Goal: Share content: Share content

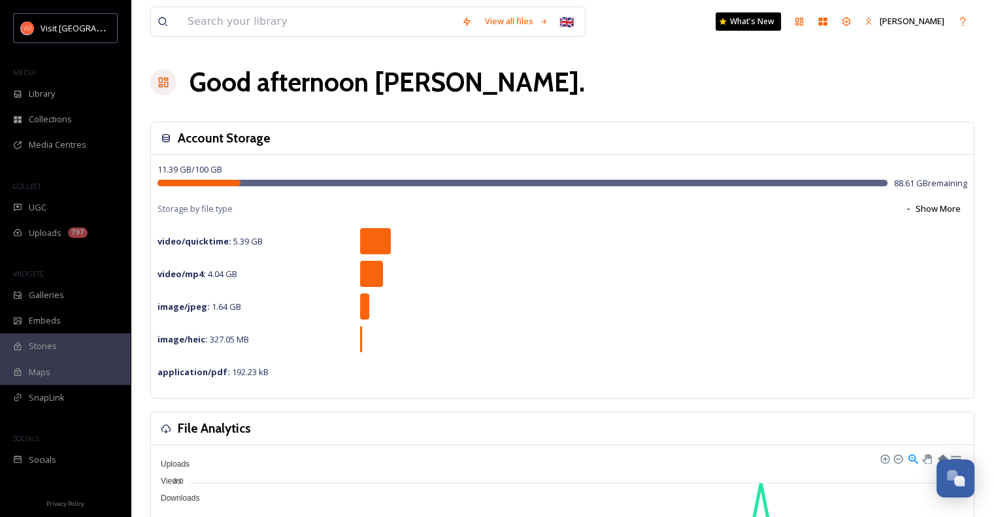
click at [39, 207] on span "UGC" at bounding box center [38, 207] width 18 height 12
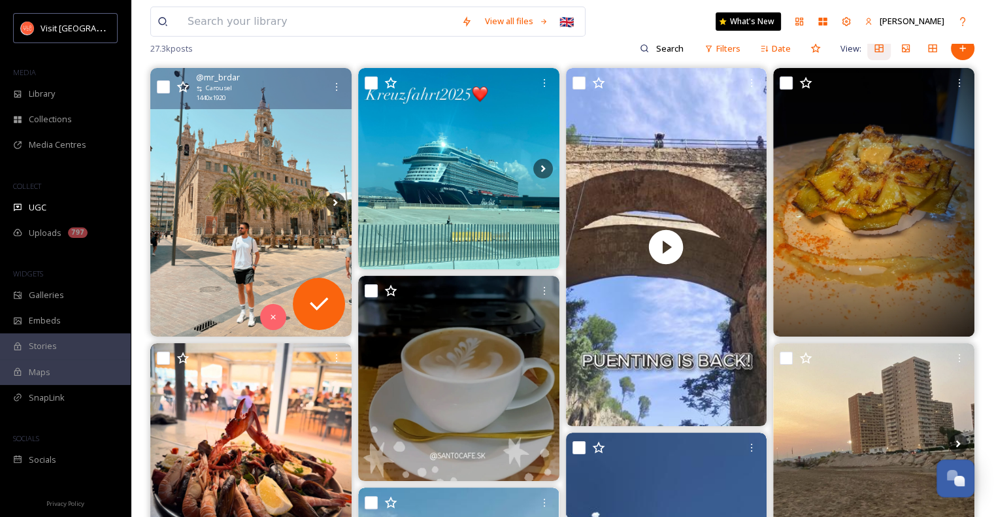
scroll to position [133, 0]
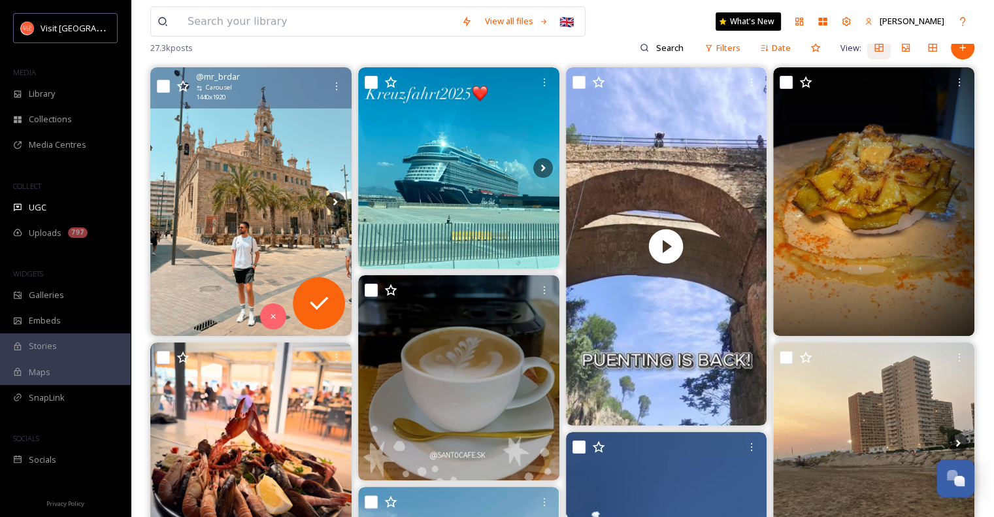
click at [272, 214] on img at bounding box center [250, 201] width 201 height 268
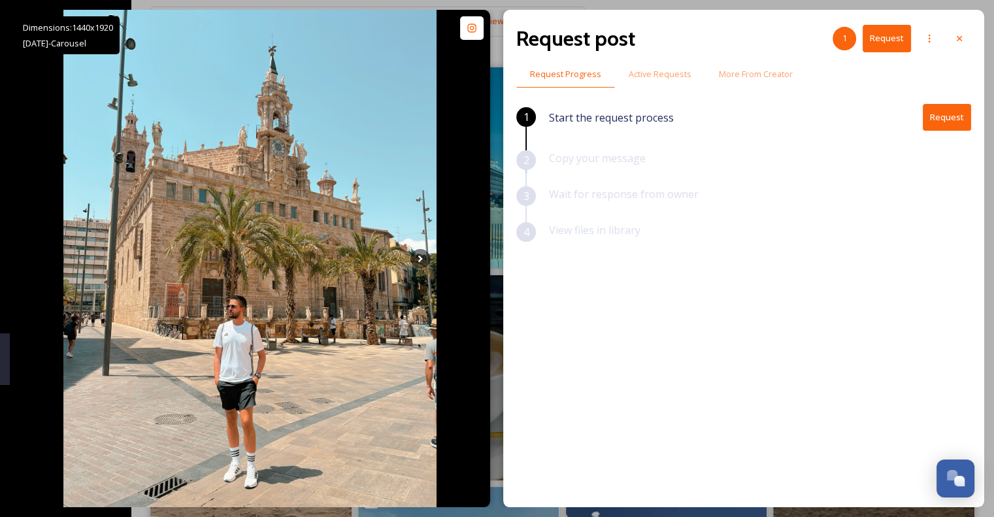
click at [952, 115] on button "Request" at bounding box center [947, 117] width 48 height 27
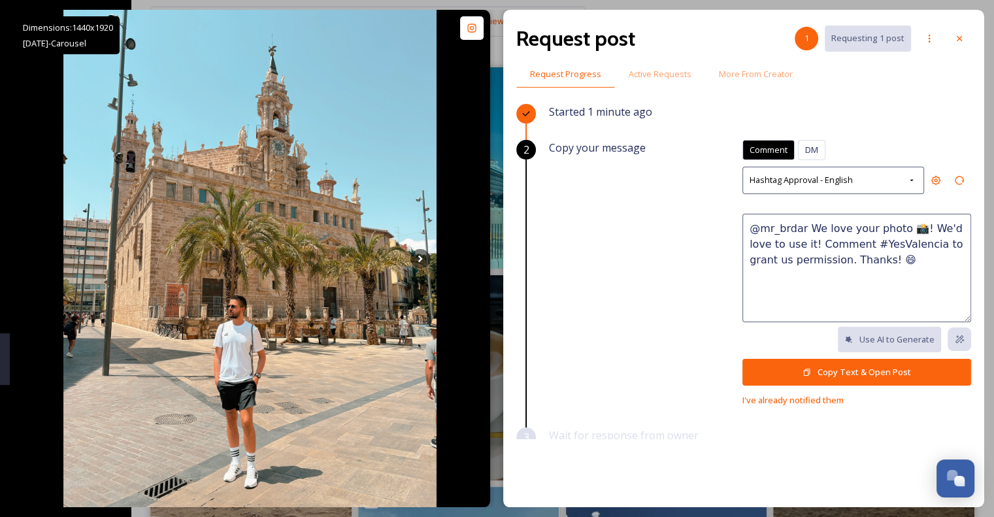
click at [854, 366] on button "Copy Text & Open Post" at bounding box center [857, 372] width 229 height 27
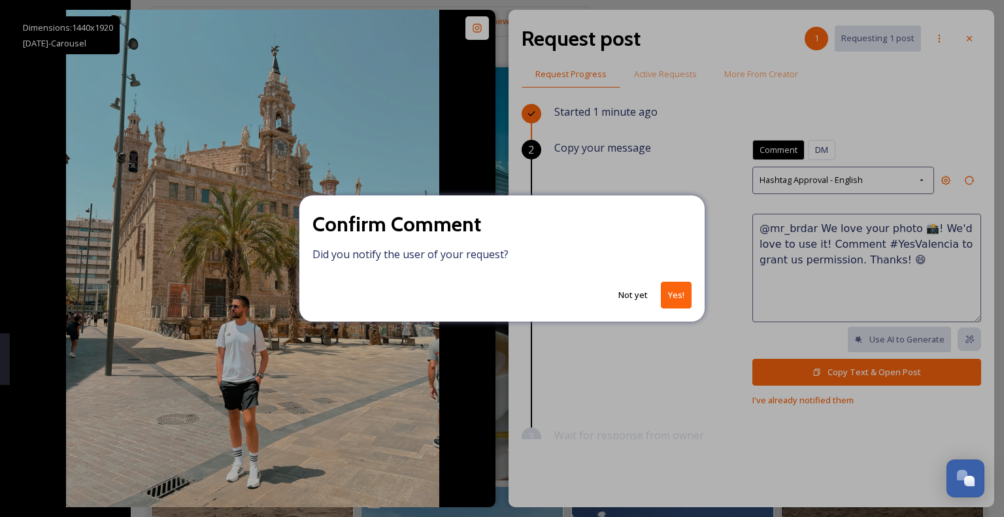
click at [676, 297] on button "Yes!" at bounding box center [676, 295] width 31 height 27
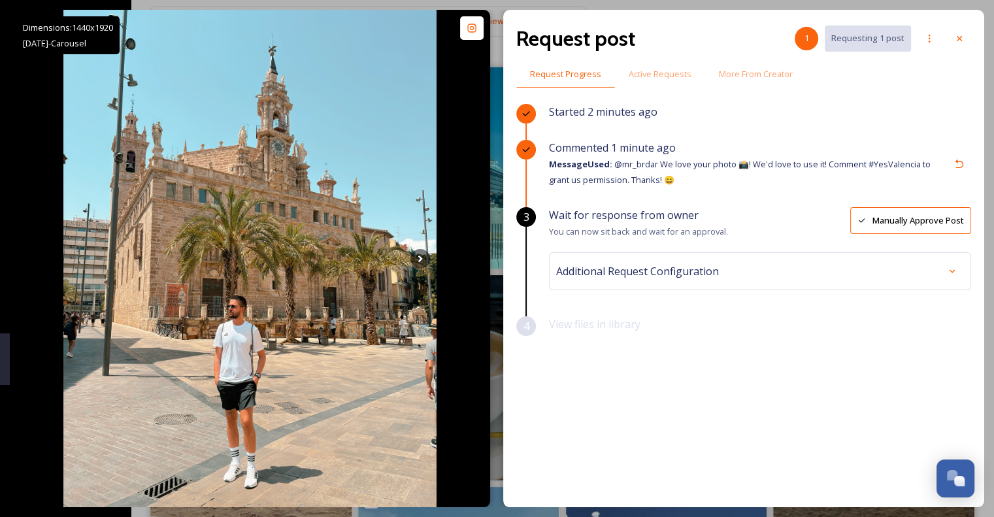
click at [952, 271] on icon at bounding box center [952, 271] width 5 height 3
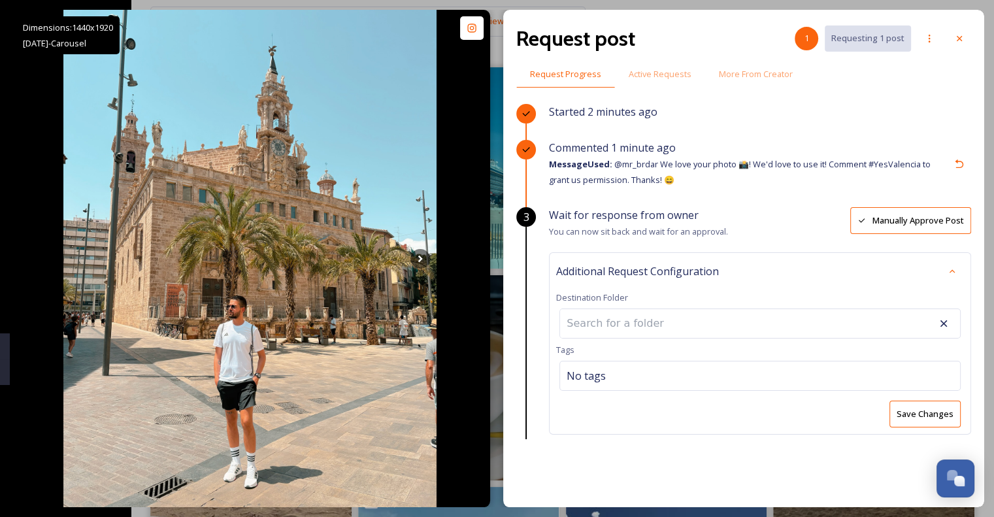
click at [851, 424] on div "Save Changes" at bounding box center [760, 414] width 408 height 27
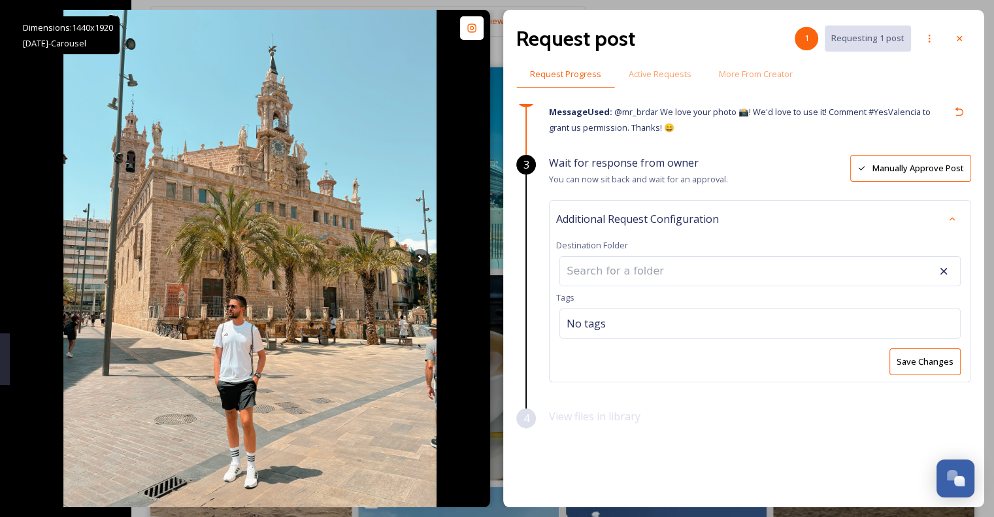
scroll to position [56, 0]
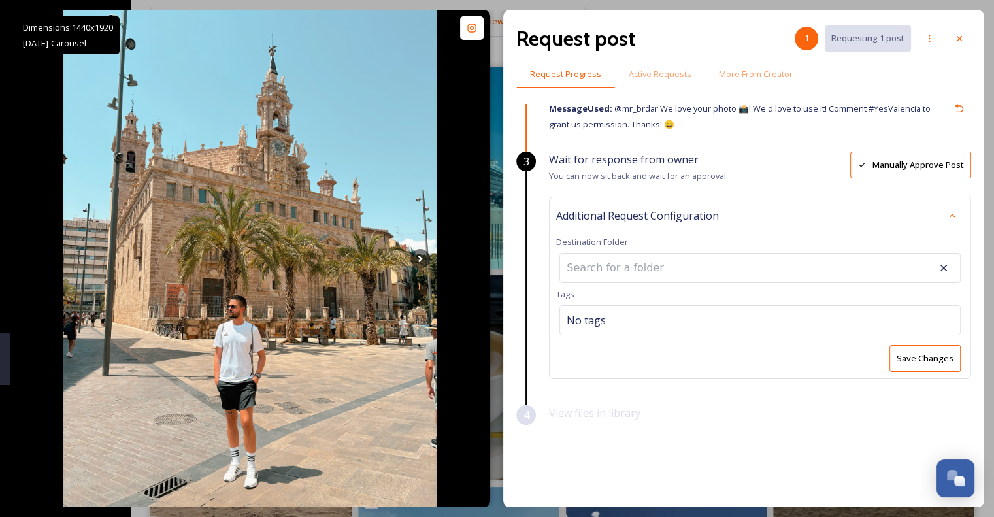
drag, startPoint x: 967, startPoint y: 431, endPoint x: 961, endPoint y: 37, distance: 394.8
click at [961, 37] on icon at bounding box center [959, 38] width 10 height 10
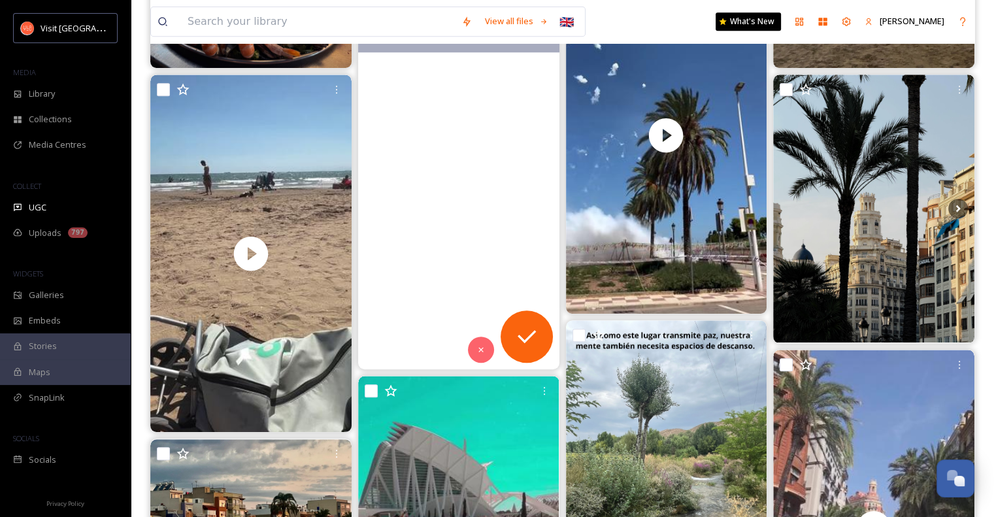
scroll to position [610, 0]
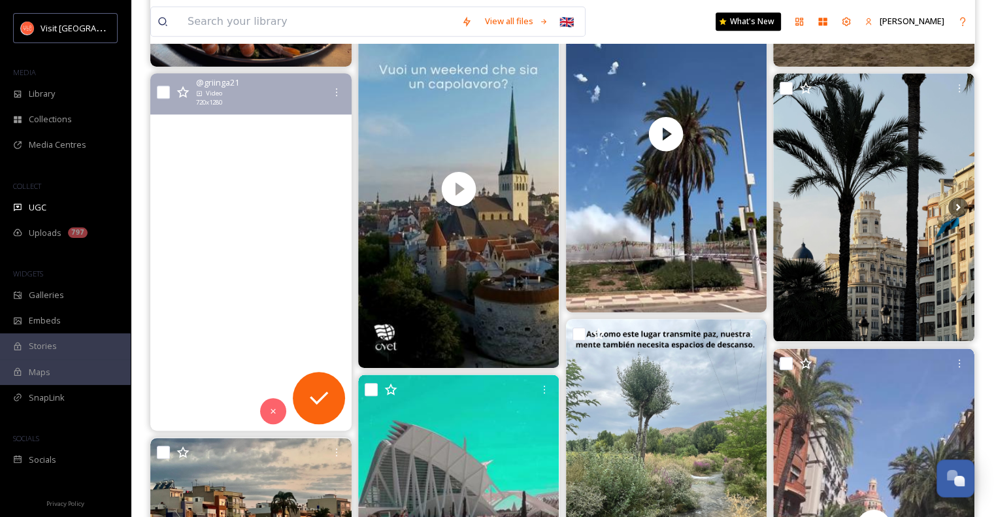
click at [251, 252] on video "#playavalencia #musica #desakatados #desakata2ok #desakta2 #españa #valencia #p…" at bounding box center [250, 252] width 201 height 358
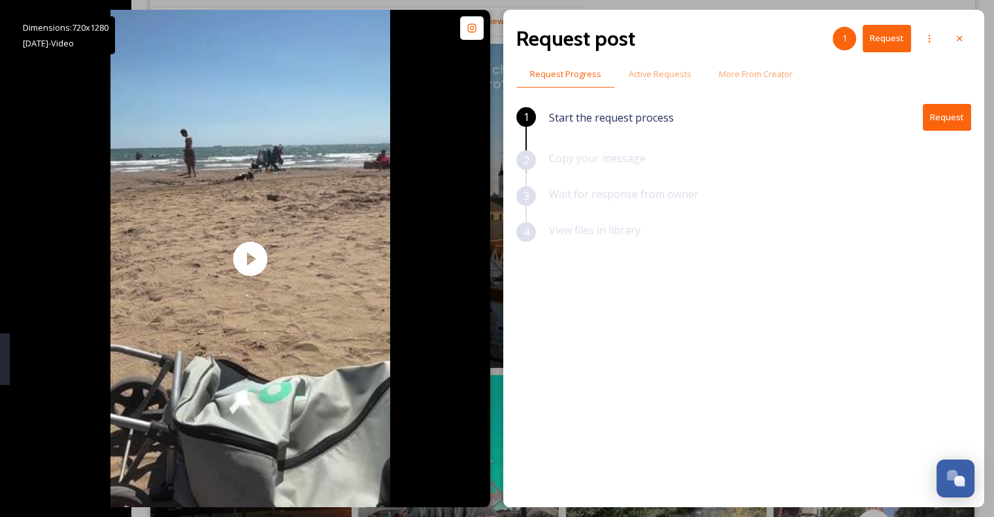
click at [963, 39] on icon at bounding box center [959, 38] width 10 height 10
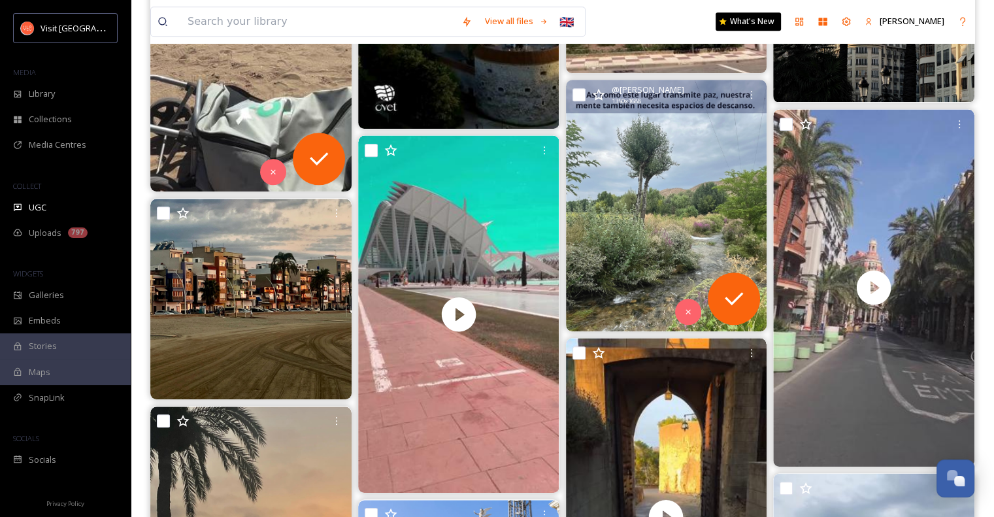
scroll to position [851, 0]
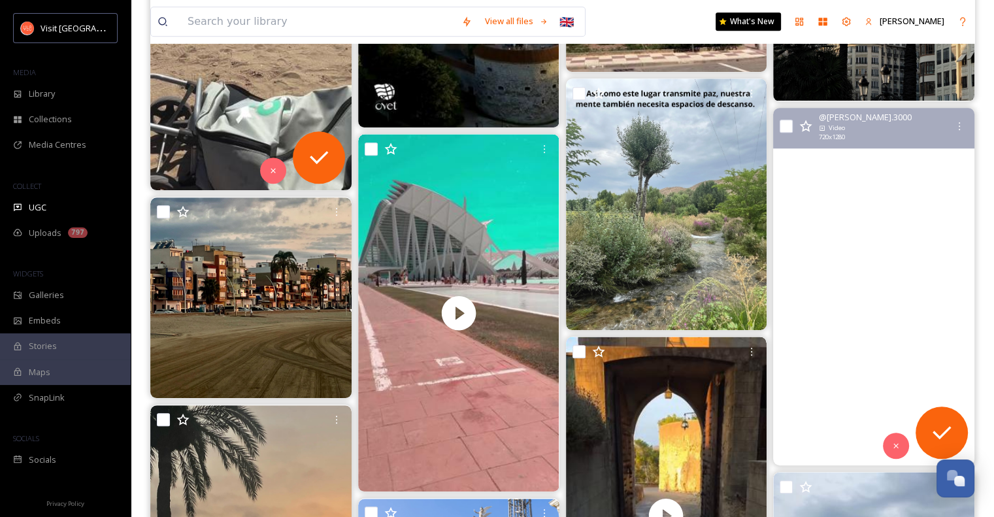
click at [874, 310] on video "#valencia #streetart #elcarmen #mestalla #vacation #santfrancesc #ruzafa #russa…" at bounding box center [873, 287] width 201 height 358
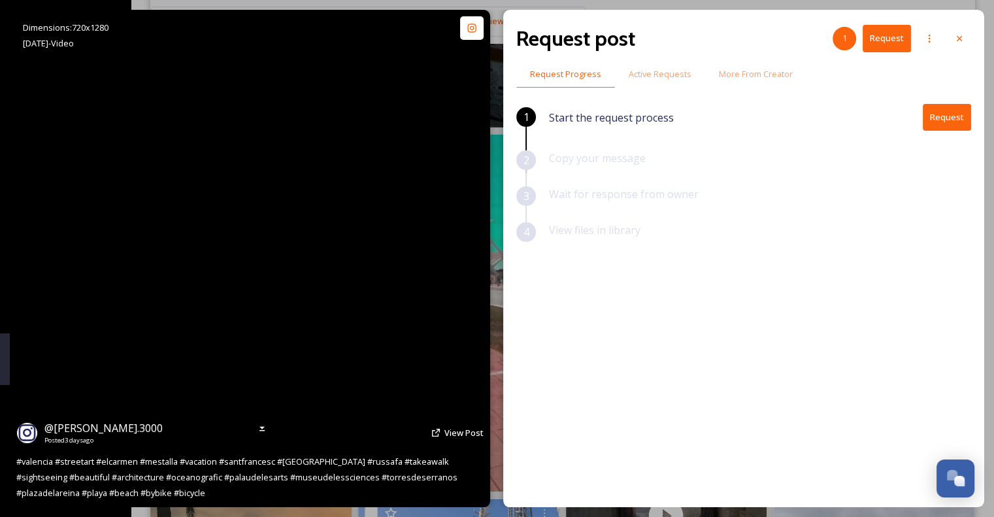
click at [255, 263] on video "#valencia #streetart #elcarmen #mestalla #vacation #santfrancesc #ruzafa #russa…" at bounding box center [250, 258] width 280 height 497
click at [363, 305] on video "#valencia #streetart #elcarmen #mestalla #vacation #santfrancesc #ruzafa #russa…" at bounding box center [250, 258] width 280 height 497
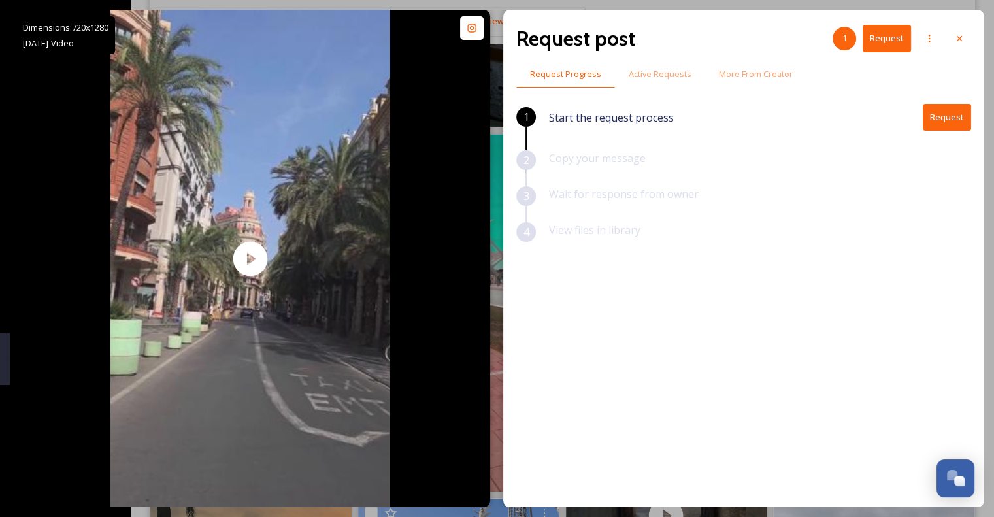
click at [962, 37] on icon at bounding box center [959, 38] width 10 height 10
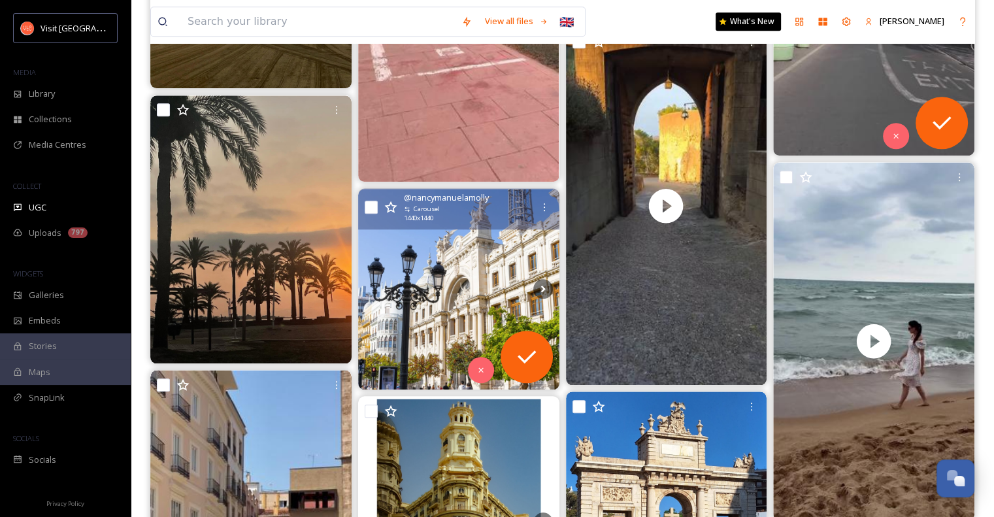
scroll to position [1173, 0]
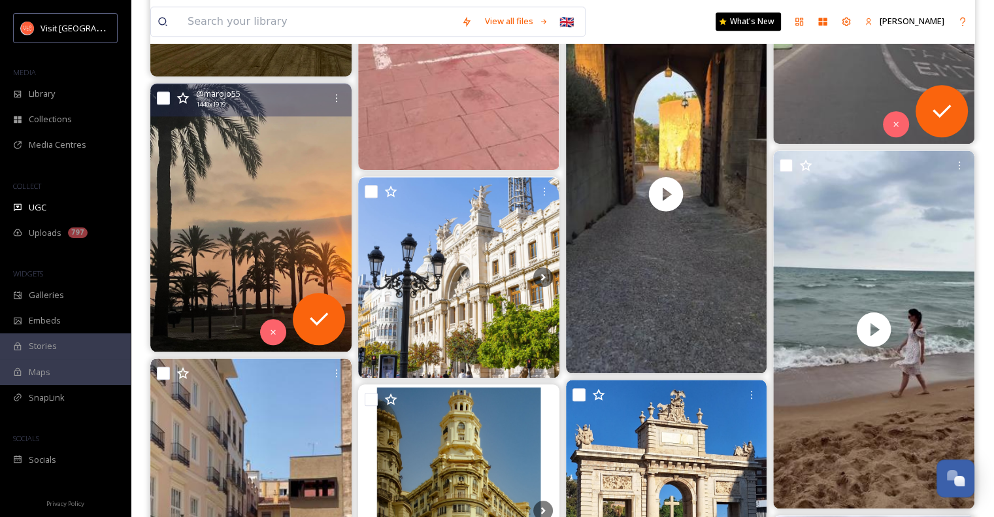
click at [233, 219] on img at bounding box center [250, 218] width 201 height 268
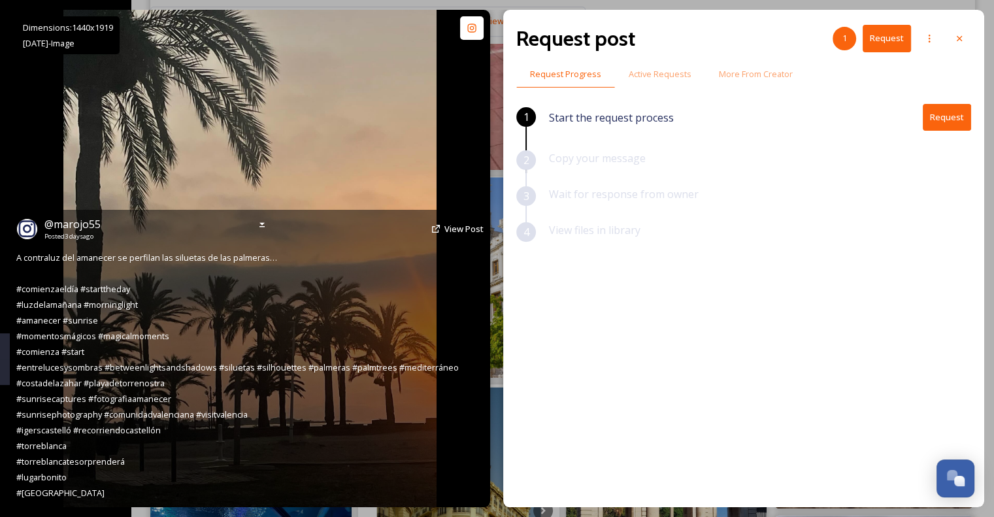
click at [337, 188] on img at bounding box center [249, 258] width 373 height 497
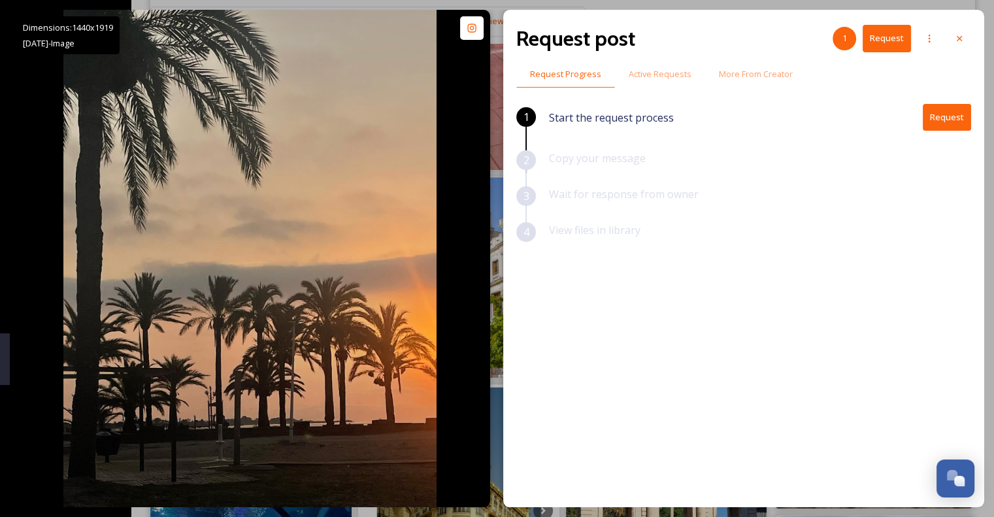
click at [965, 44] on div at bounding box center [960, 39] width 24 height 24
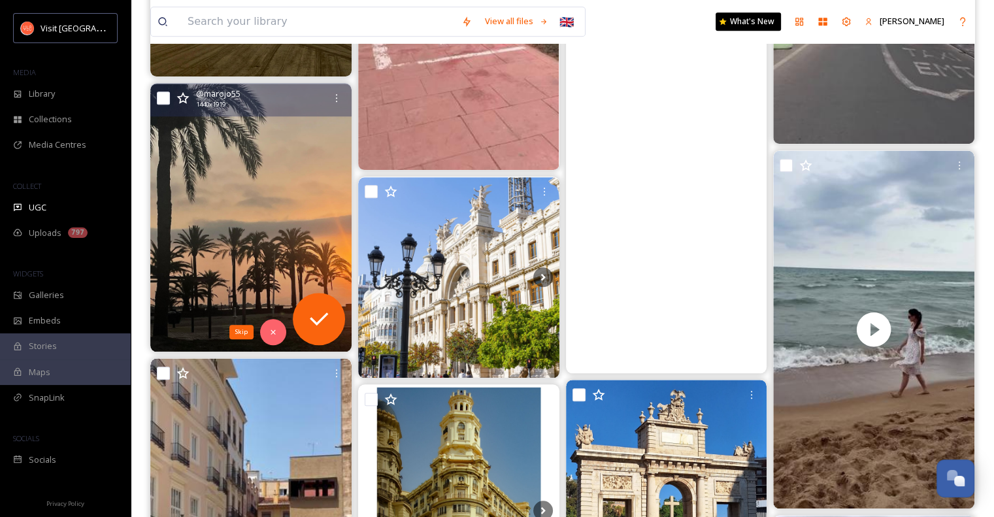
click at [269, 333] on icon at bounding box center [273, 331] width 9 height 9
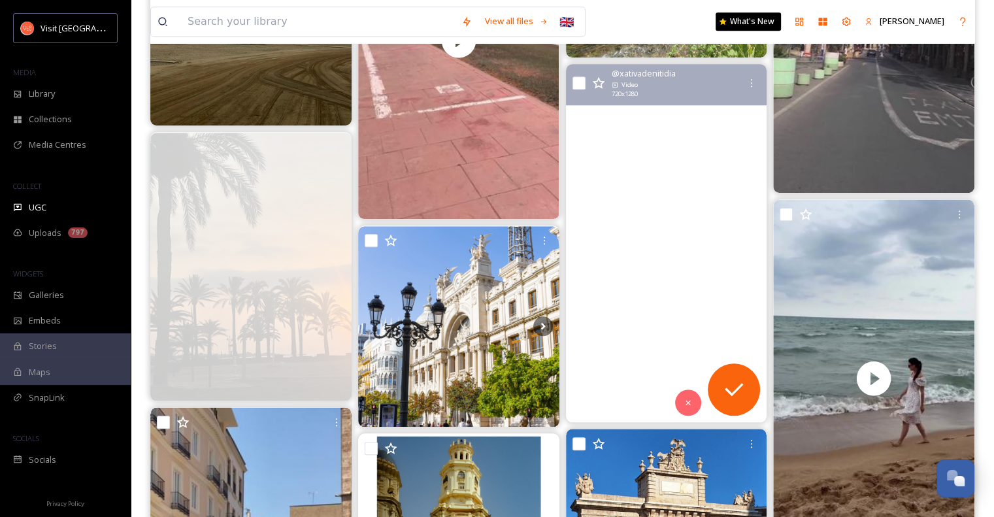
scroll to position [1124, 0]
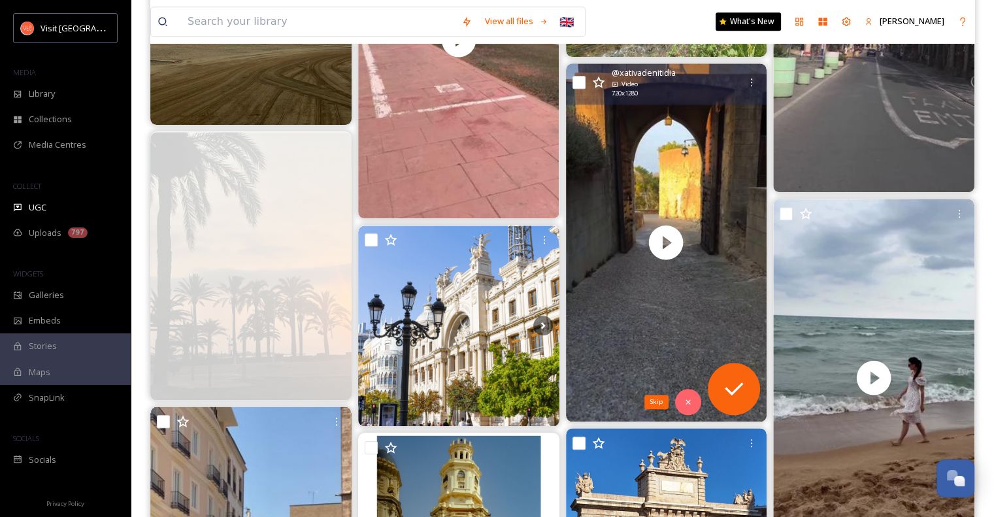
click at [692, 401] on icon at bounding box center [688, 401] width 9 height 9
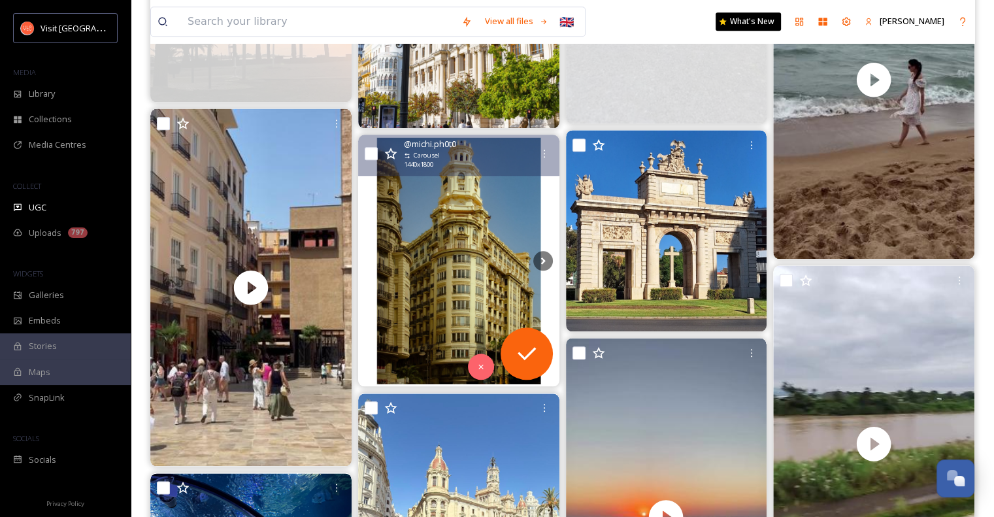
scroll to position [1430, 0]
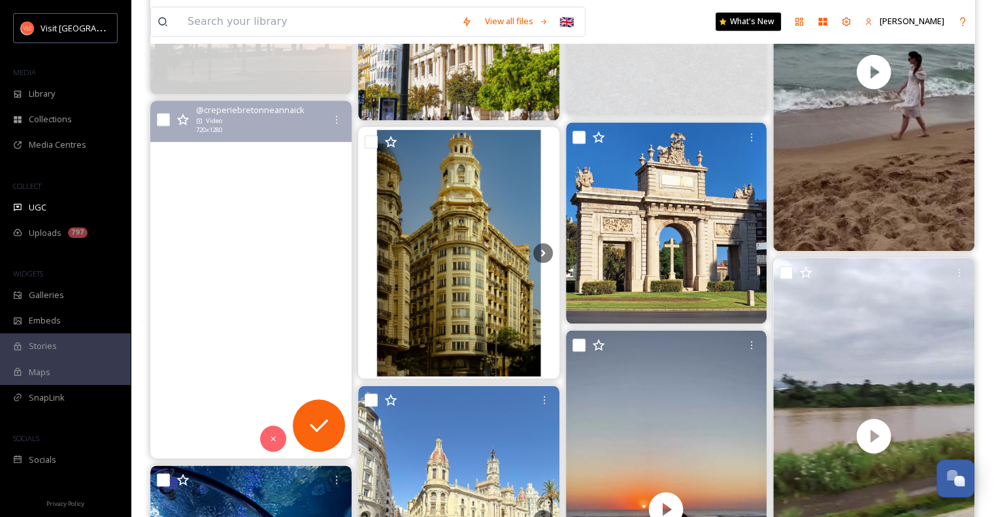
click at [252, 287] on video "🇫🇷 ANNAICK - AUTÉNTICA CREPERÍA BRETONA EN VALENCIA\a\aEn el corazón de Valenci…" at bounding box center [250, 280] width 201 height 358
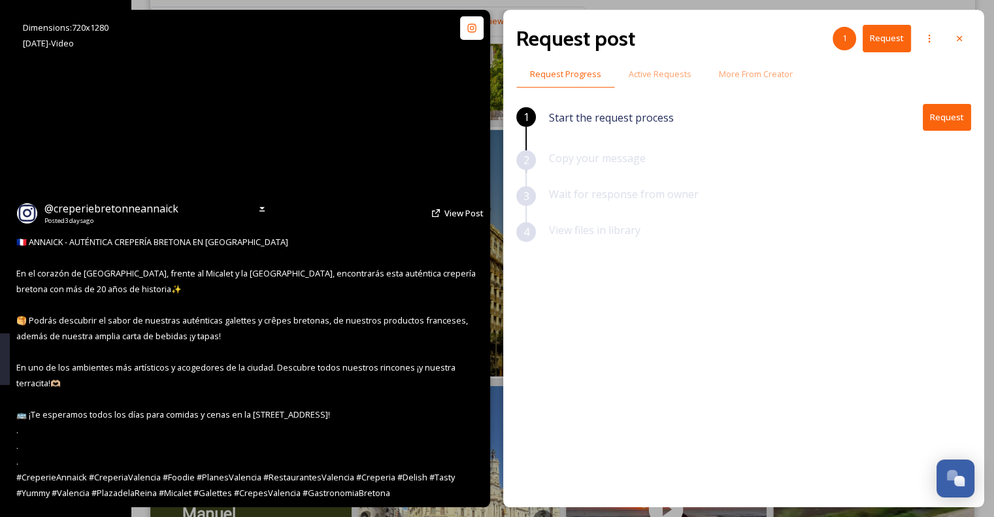
click at [320, 175] on video "🇫🇷 ANNAICK - AUTÉNTICA CREPERÍA BRETONA EN VALENCIA\a\aEn el corazón de Valenci…" at bounding box center [250, 258] width 280 height 497
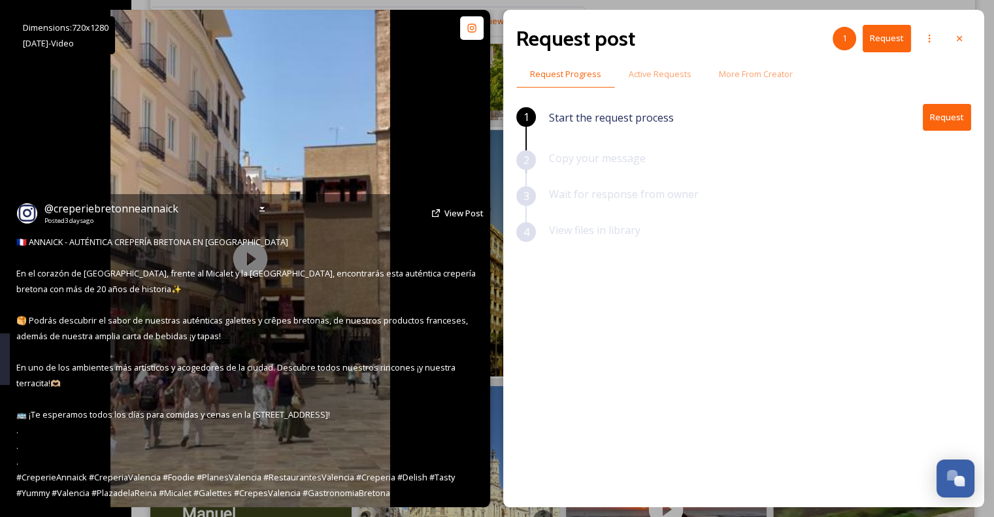
click at [397, 154] on div "Dimensions: 720 x [DATE] - Video @ creperiebretonneannaick Posted [DATE] View P…" at bounding box center [250, 258] width 480 height 497
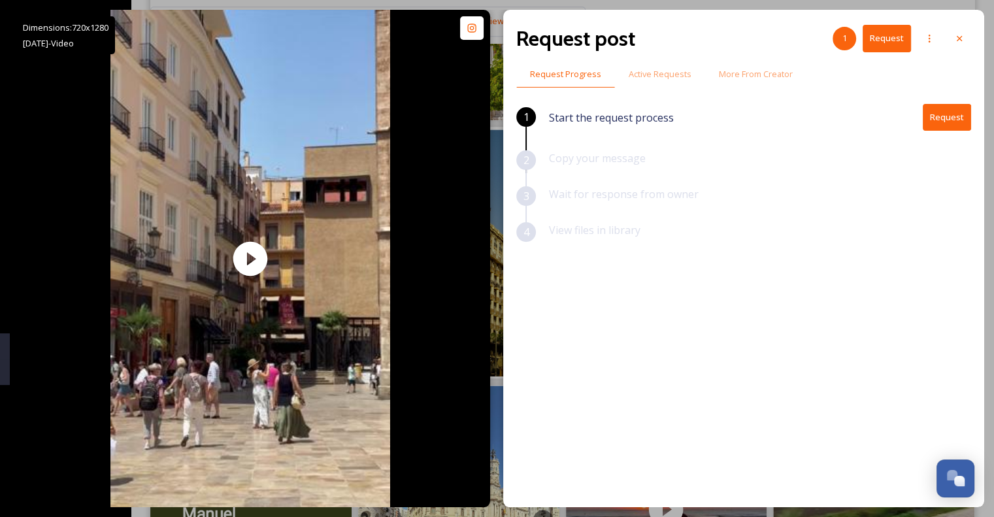
click at [576, 359] on div "1 Start the request process Request 2 Copy your message 3 Wait for response fro…" at bounding box center [743, 271] width 455 height 335
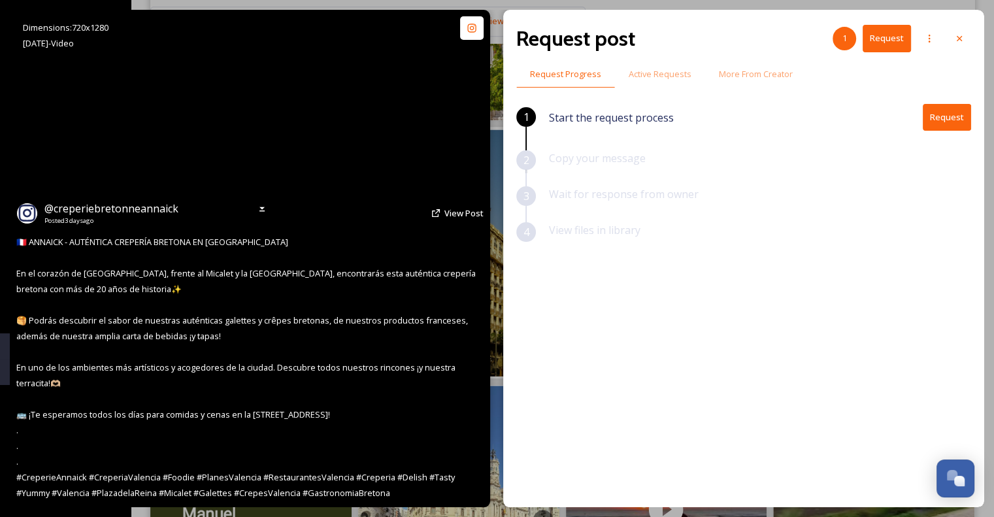
click at [317, 169] on video "🇫🇷 ANNAICK - AUTÉNTICA CREPERÍA BRETONA EN VALENCIA\a\aEn el corazón de Valenci…" at bounding box center [250, 258] width 280 height 497
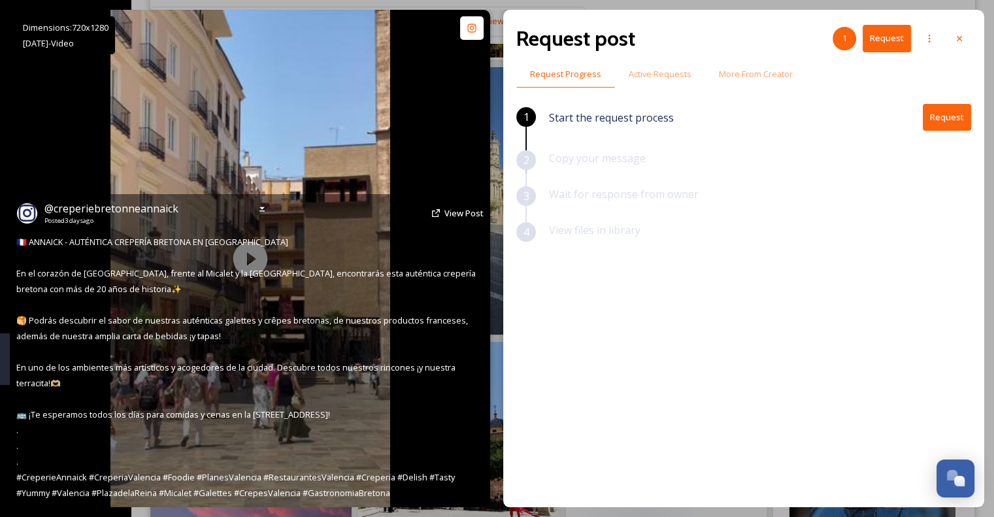
scroll to position [1754, 0]
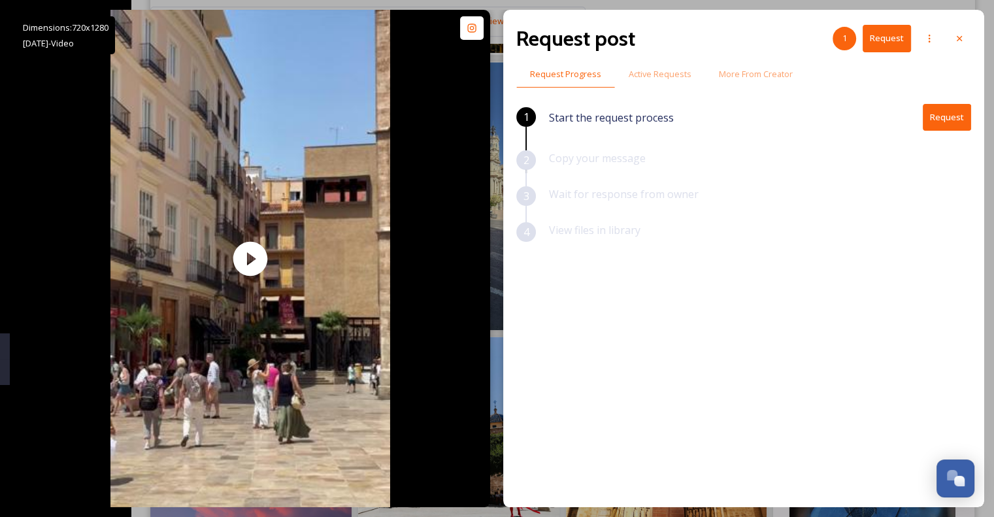
click at [604, 388] on div "1 Start the request process Request 2 Copy your message 3 Wait for response fro…" at bounding box center [743, 271] width 455 height 335
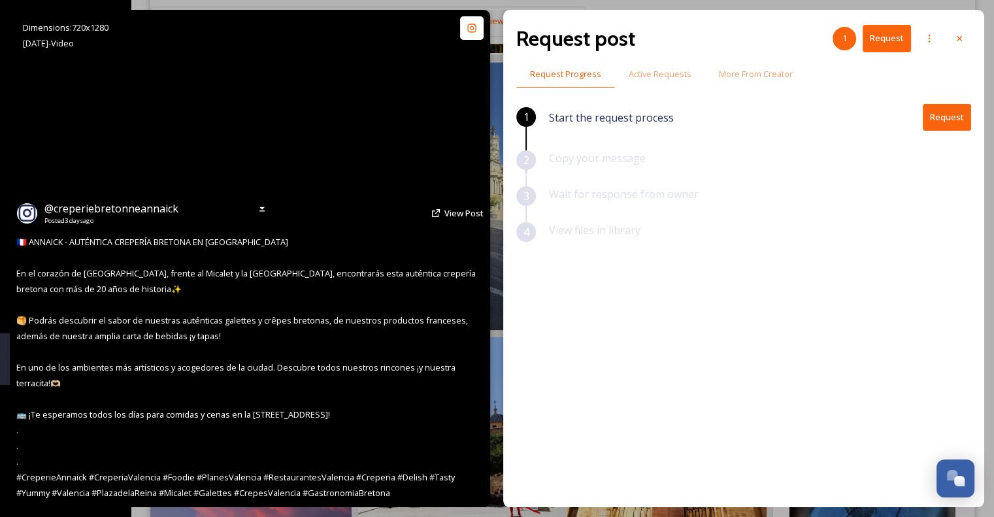
click at [281, 129] on video "🇫🇷 ANNAICK - AUTÉNTICA CREPERÍA BRETONA EN VALENCIA\a\aEn el corazón de Valenci…" at bounding box center [250, 258] width 280 height 497
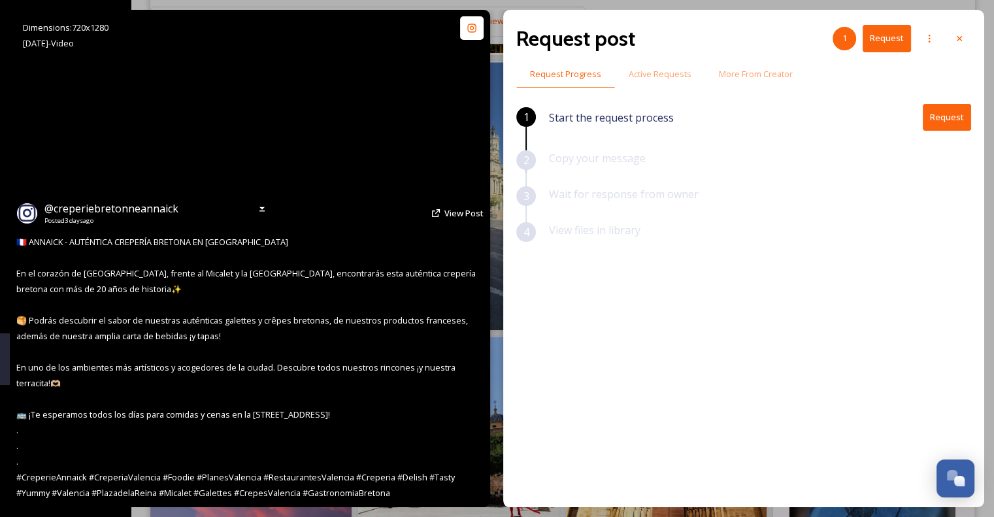
click at [324, 183] on video "🇫🇷 ANNAICK - AUTÉNTICA CREPERÍA BRETONA EN VALENCIA\a\aEn el corazón de Valenci…" at bounding box center [250, 258] width 280 height 497
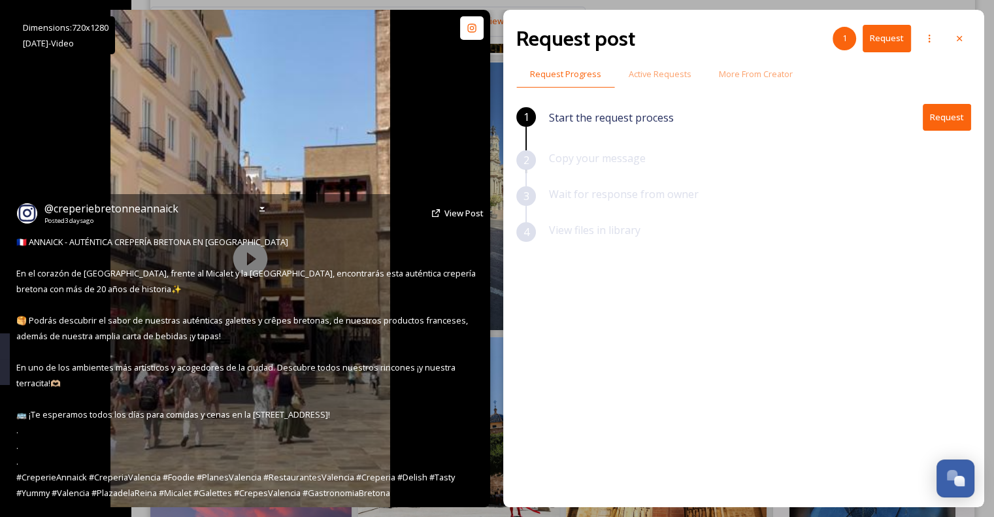
click at [462, 211] on span "View Post" at bounding box center [463, 213] width 39 height 12
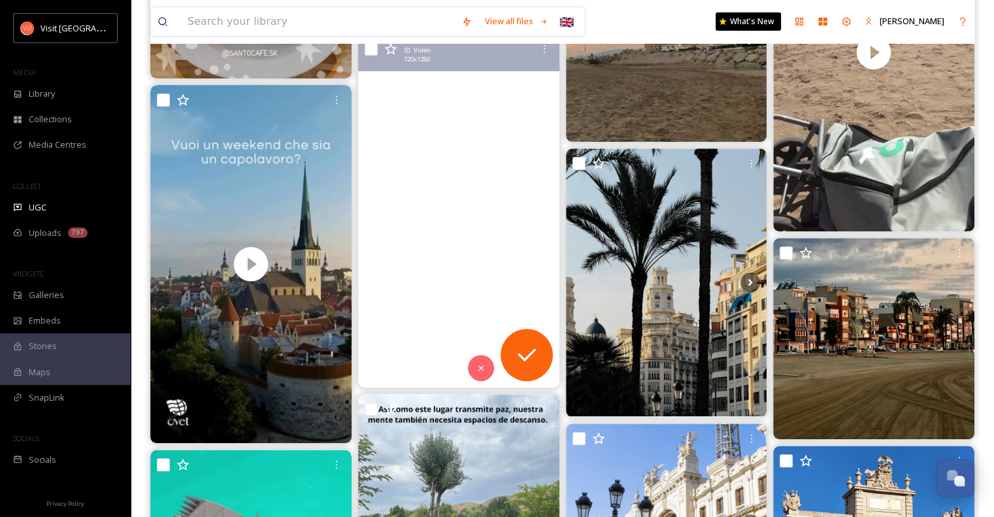
scroll to position [536, 0]
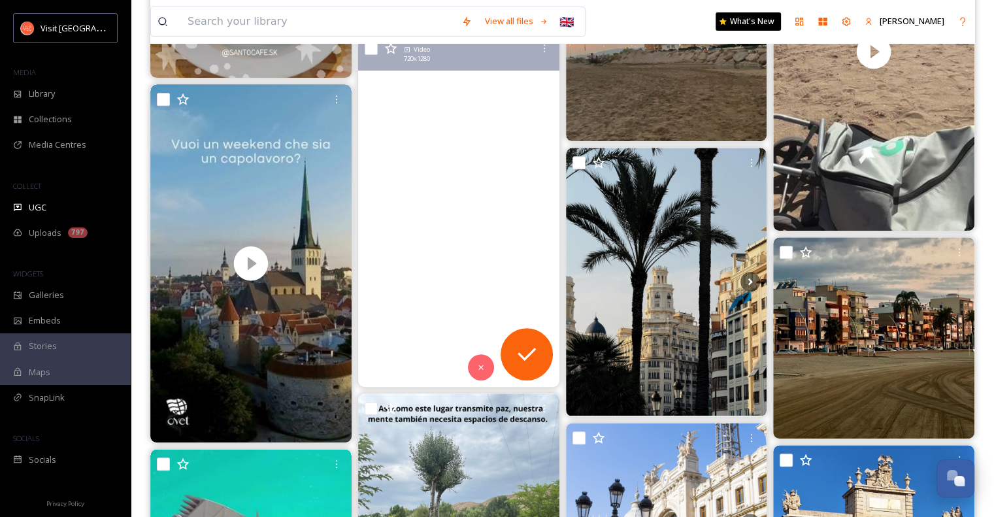
click at [456, 241] on video "Final de la mascletà de los clavarios de Albuixech a cargo de la Pirotècnia Tur…" at bounding box center [458, 208] width 201 height 358
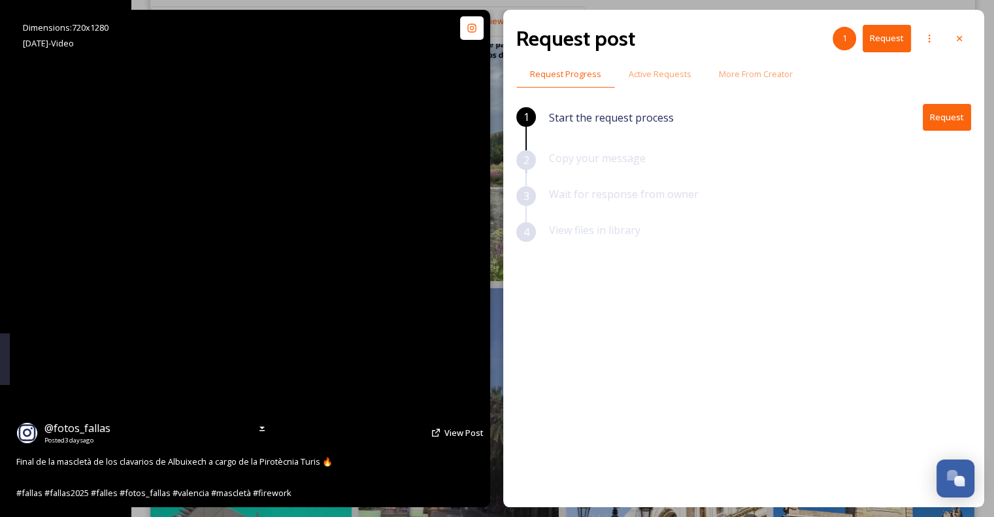
click at [254, 262] on video "Final de la mascletà de los clavarios de Albuixech a cargo de la Pirotècnia Tur…" at bounding box center [250, 258] width 280 height 497
click at [248, 258] on video "Final de la mascletà de los clavarios de Albuixech a cargo de la Pirotècnia Tur…" at bounding box center [250, 258] width 280 height 497
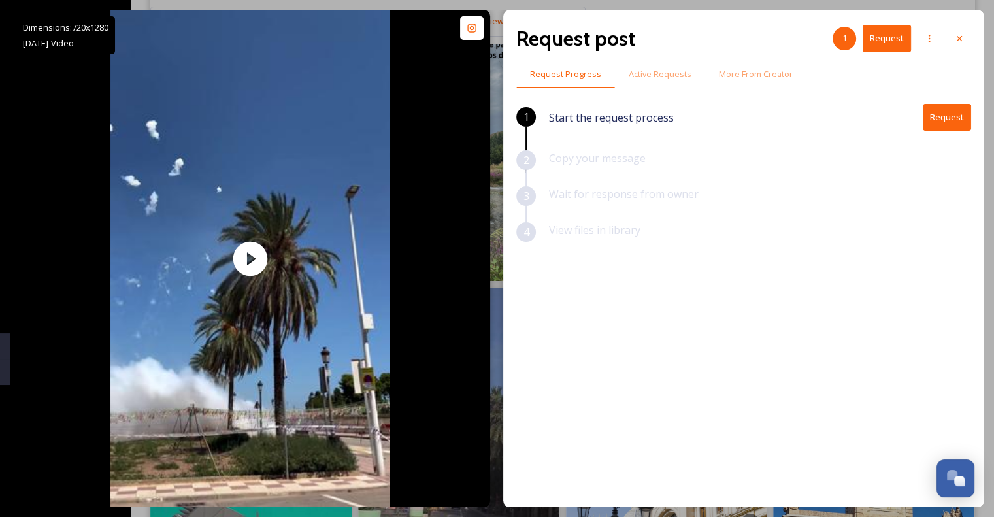
click at [960, 39] on icon at bounding box center [959, 38] width 10 height 10
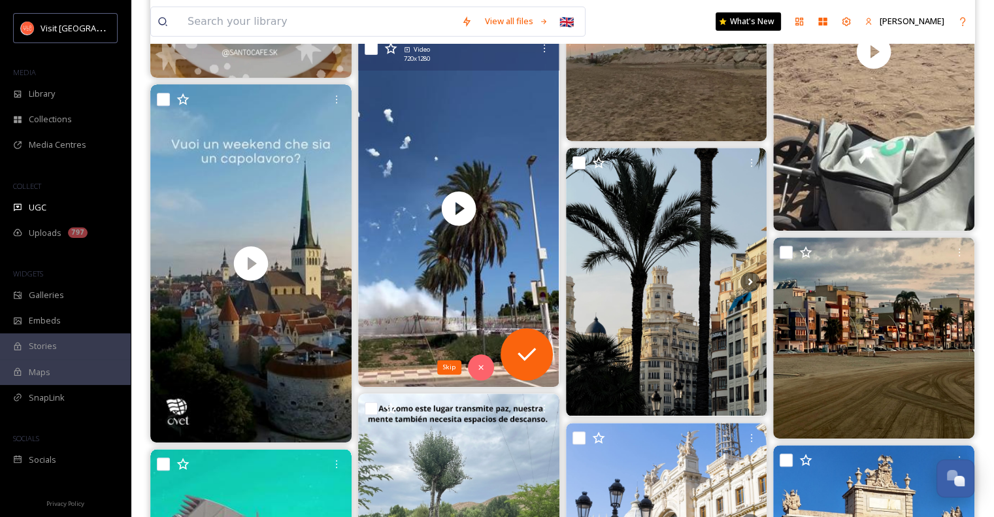
click at [480, 368] on icon at bounding box center [480, 367] width 5 height 5
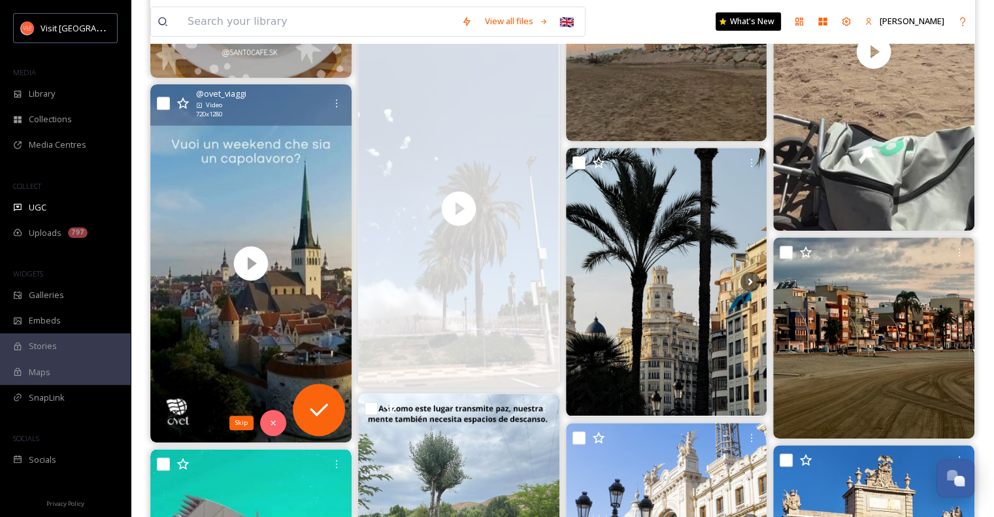
click at [271, 425] on icon at bounding box center [273, 422] width 9 height 9
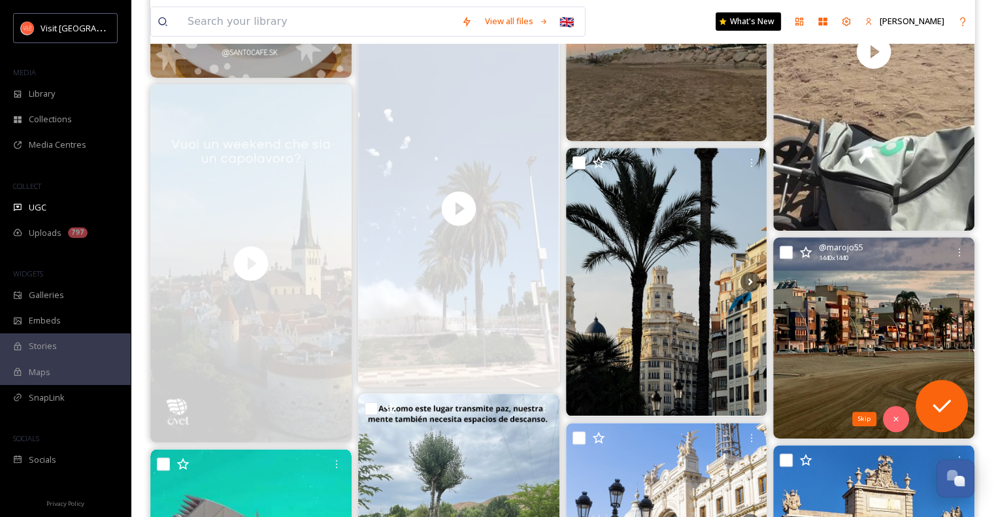
click at [898, 418] on icon at bounding box center [896, 418] width 9 height 9
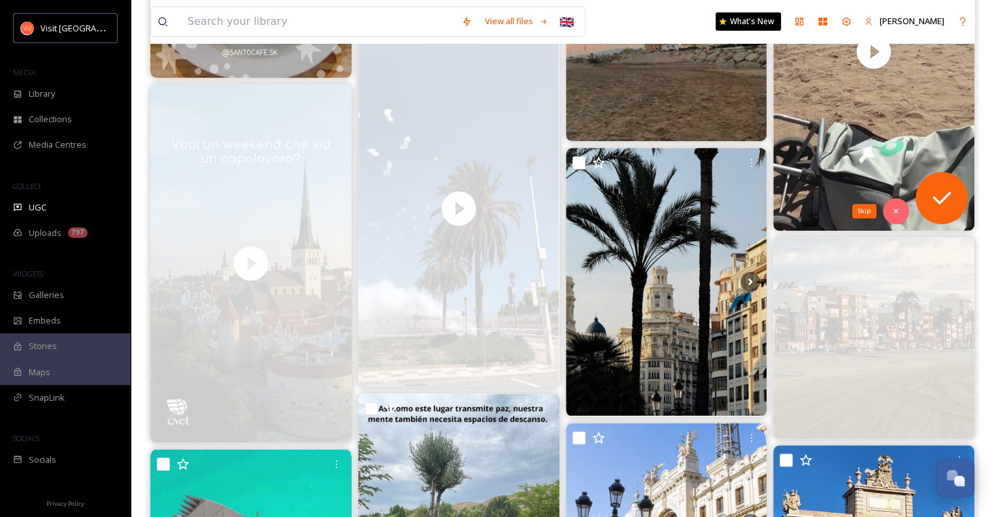
click at [896, 214] on icon at bounding box center [896, 211] width 9 height 9
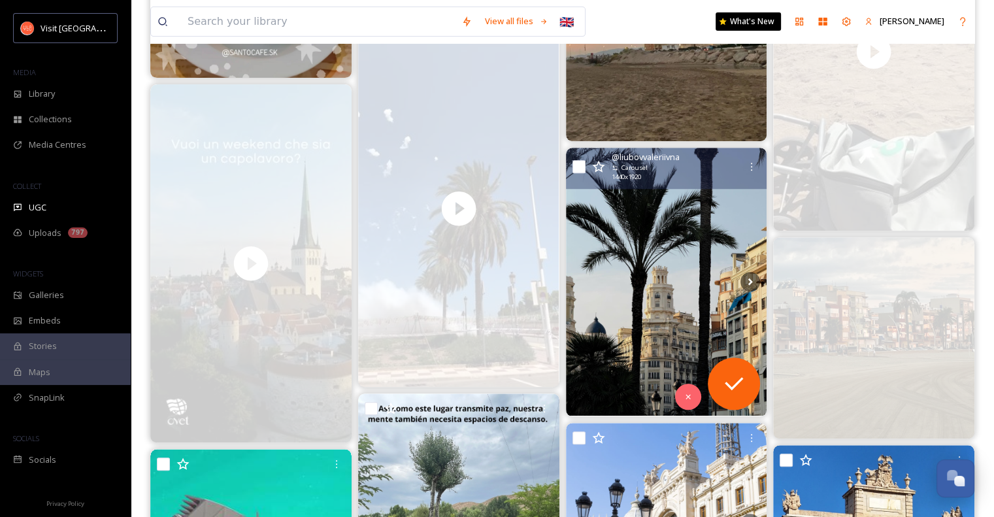
click at [674, 274] on img at bounding box center [666, 282] width 201 height 268
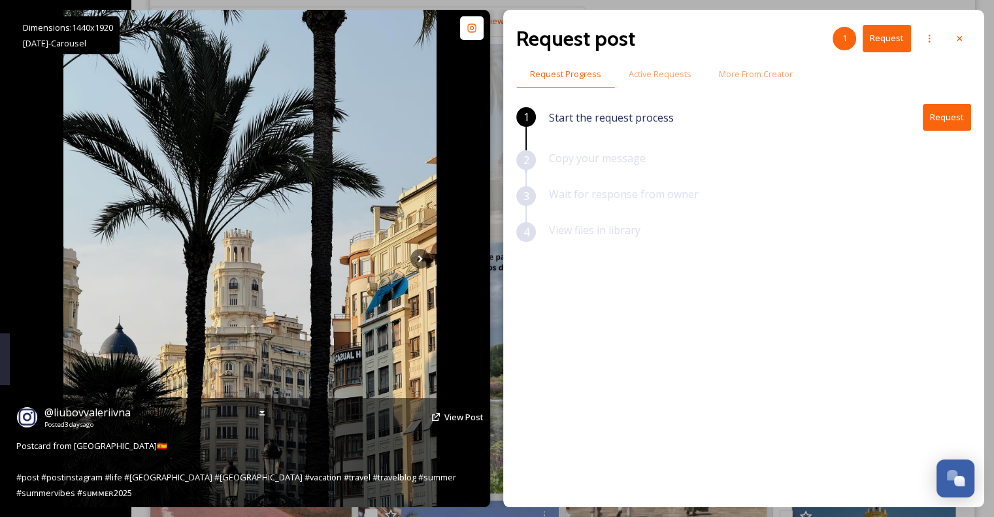
scroll to position [689, 0]
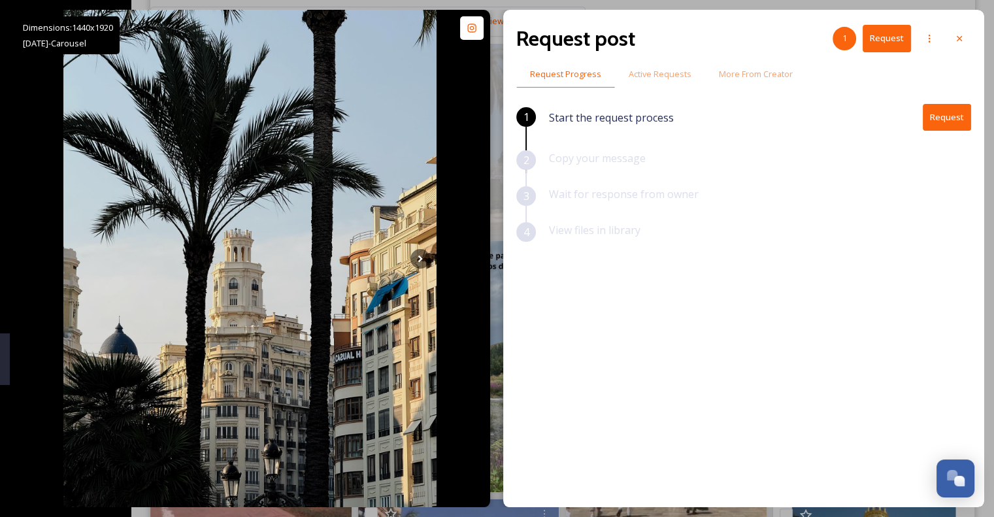
click at [960, 38] on icon at bounding box center [959, 38] width 5 height 5
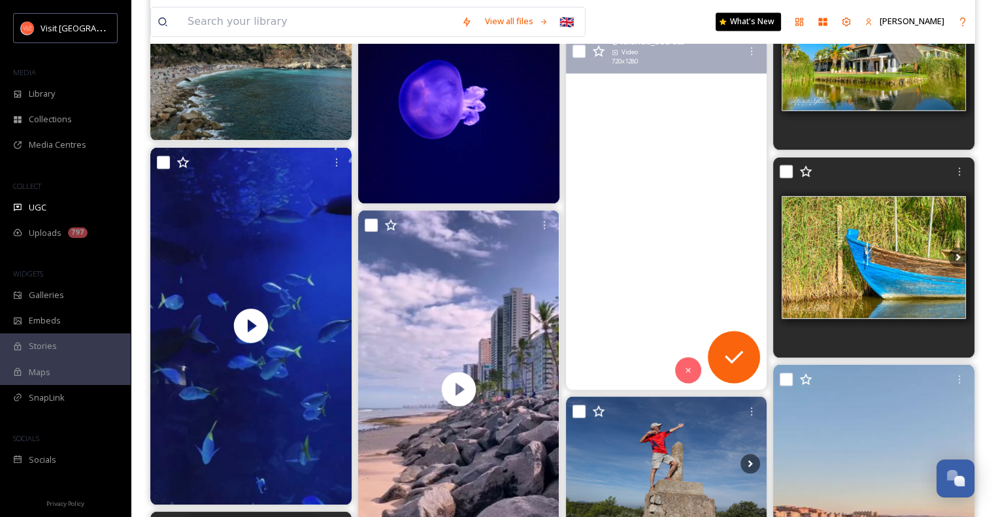
scroll to position [2397, 0]
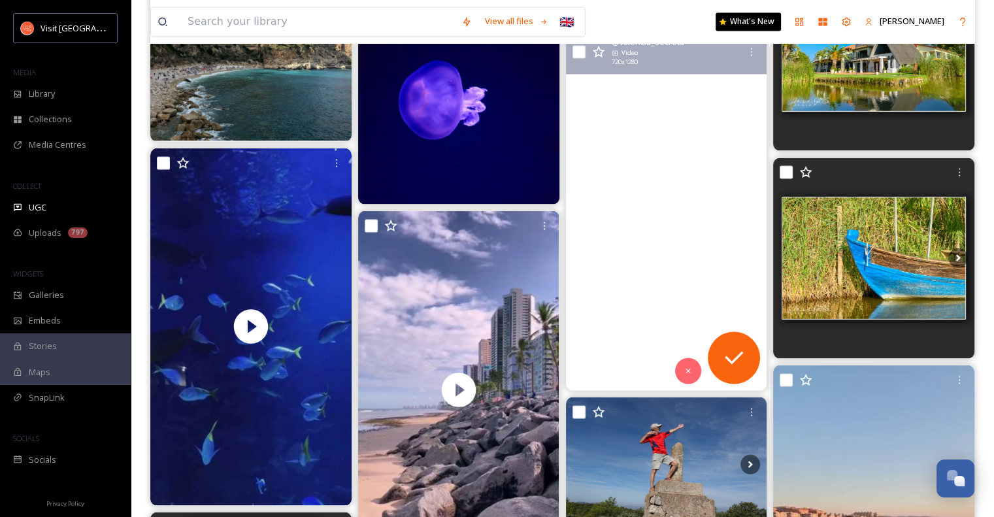
click at [675, 254] on "[LINK IN BIO] Les Illes Columbretes es un archipiélago formado por una serie de…" at bounding box center [665, 212] width 201 height 358
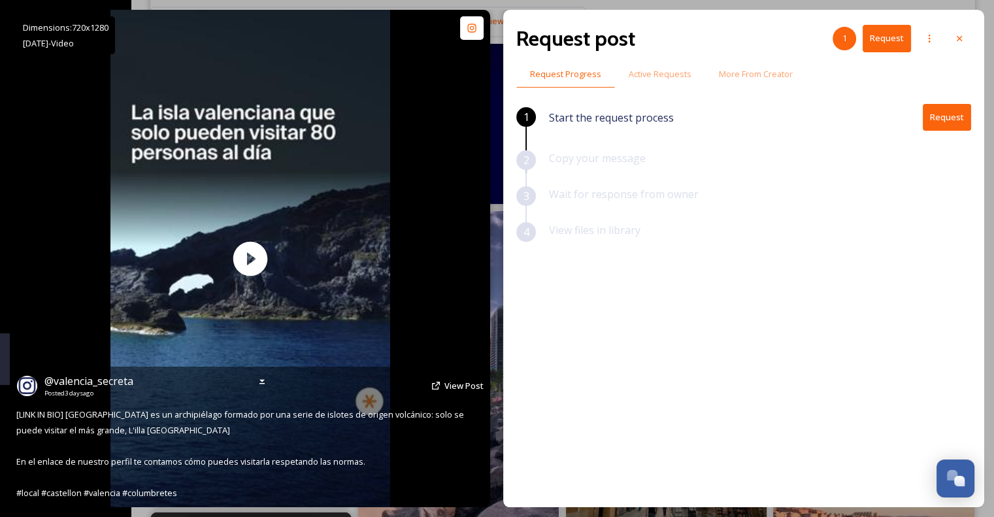
click at [462, 385] on span "View Post" at bounding box center [463, 386] width 39 height 12
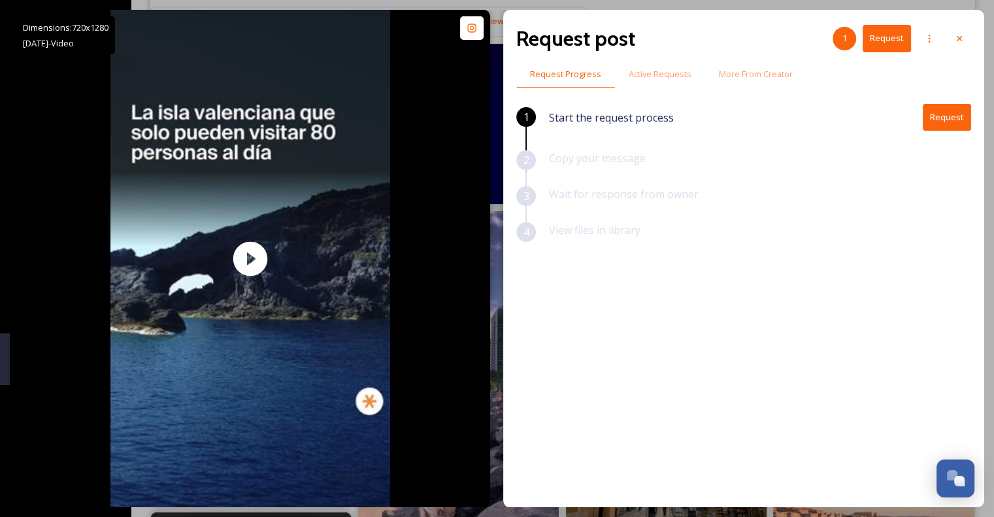
click at [956, 40] on icon at bounding box center [959, 38] width 10 height 10
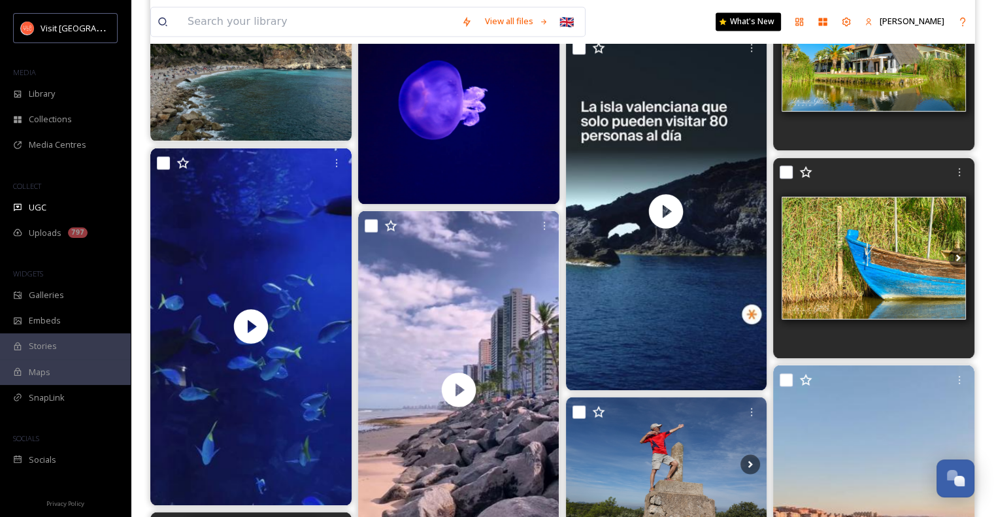
click at [37, 207] on span "UGC" at bounding box center [38, 207] width 18 height 12
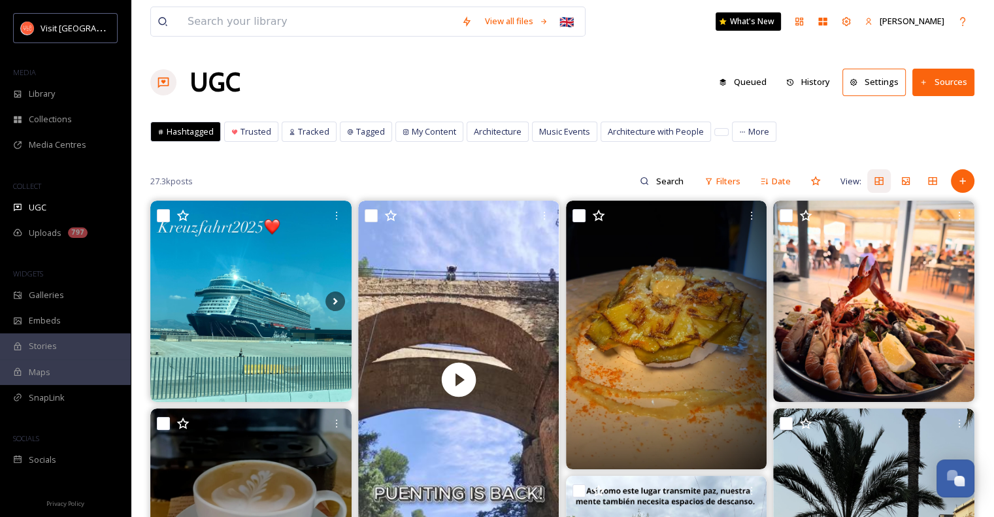
click at [52, 232] on span "Uploads" at bounding box center [45, 233] width 33 height 12
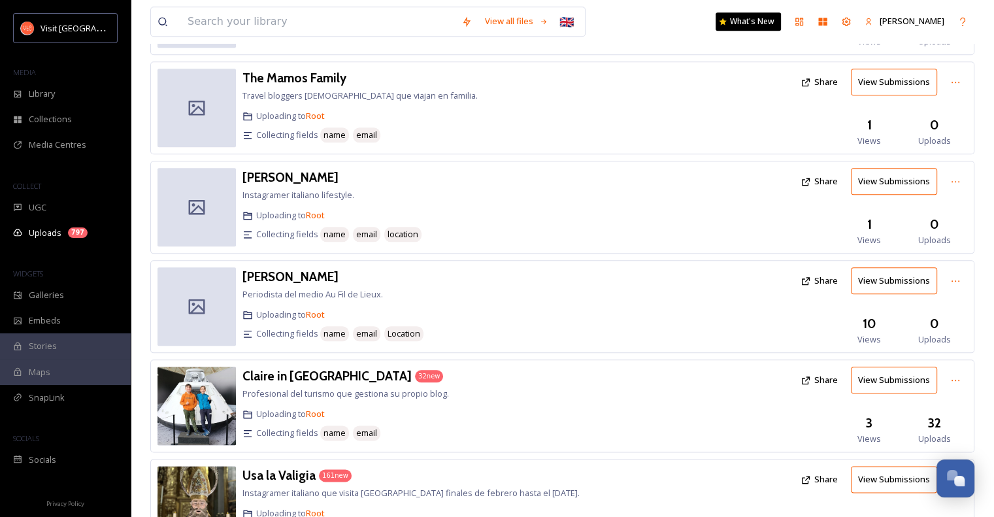
scroll to position [1472, 0]
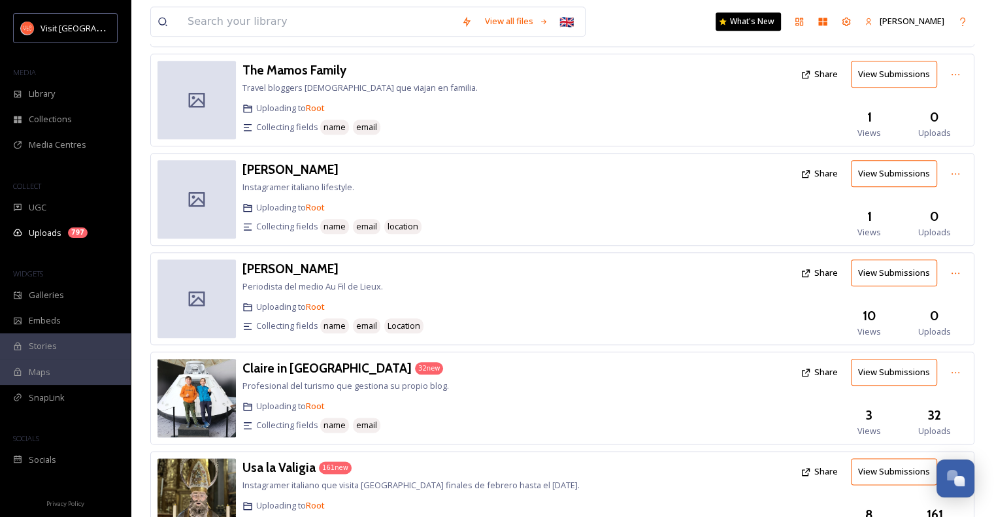
click at [318, 301] on span "Root" at bounding box center [315, 307] width 19 height 12
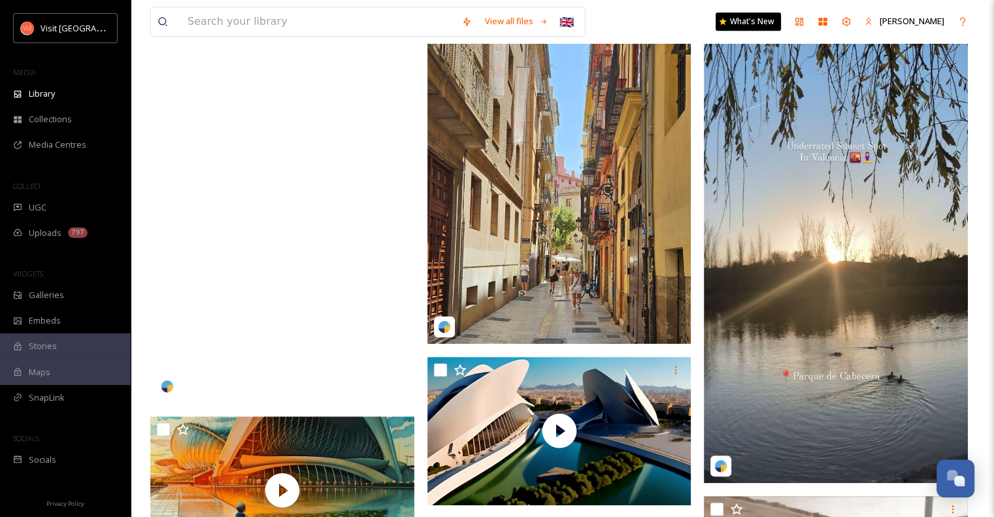
scroll to position [982, 0]
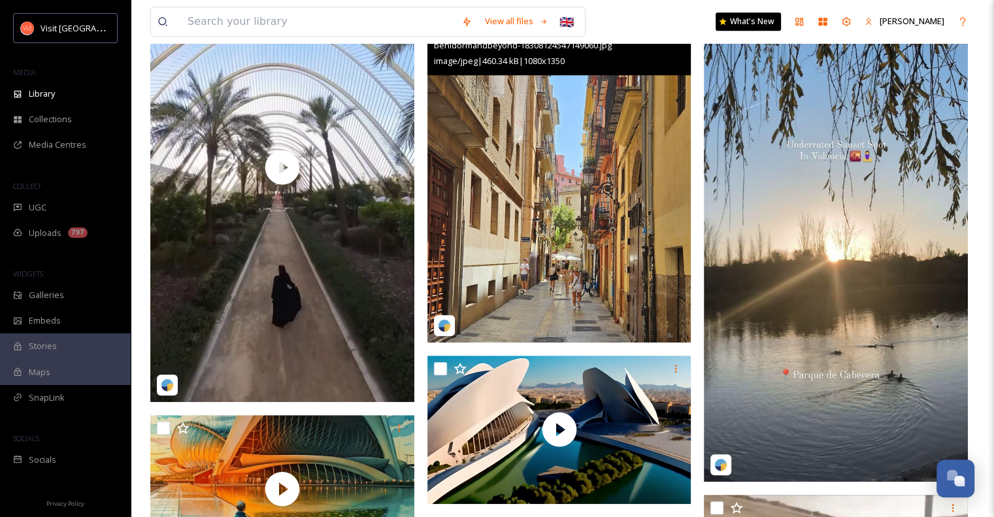
click at [547, 248] on img at bounding box center [559, 177] width 264 height 330
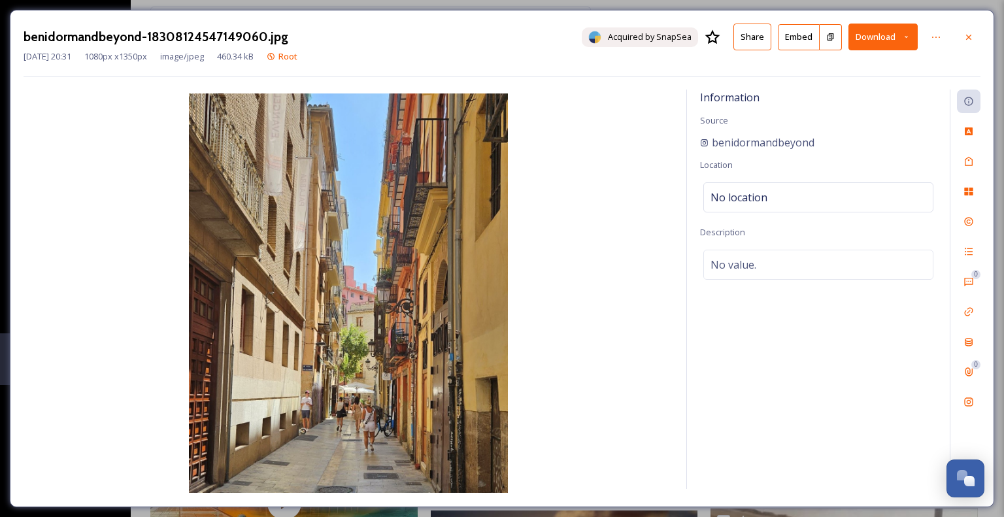
click at [967, 36] on icon at bounding box center [968, 37] width 10 height 10
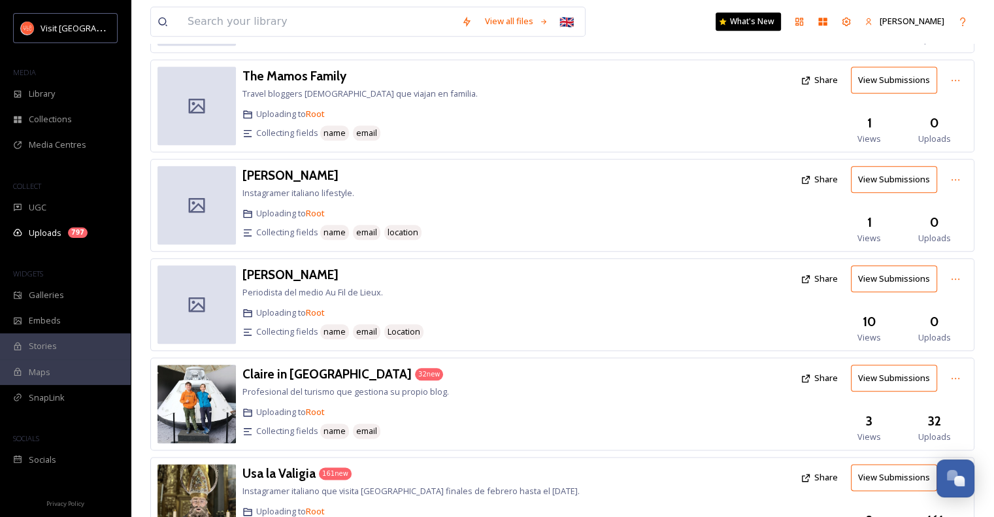
scroll to position [1467, 0]
click at [256, 29] on input at bounding box center [318, 21] width 274 height 29
type input "mamos"
click at [656, 20] on div "mamos Search 🇬🇧 What's New [PERSON_NAME]" at bounding box center [562, 21] width 824 height 43
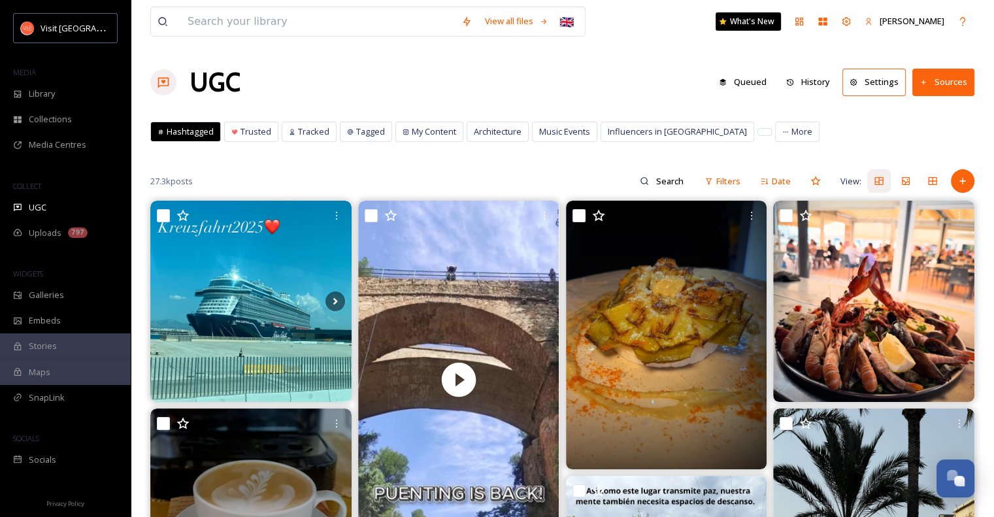
click at [71, 237] on div "797" at bounding box center [78, 232] width 20 height 10
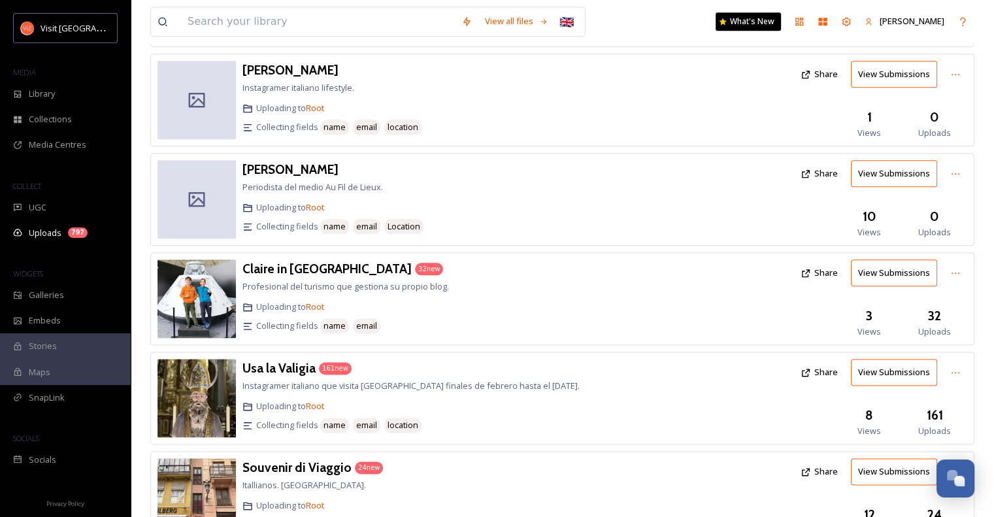
scroll to position [1631, 0]
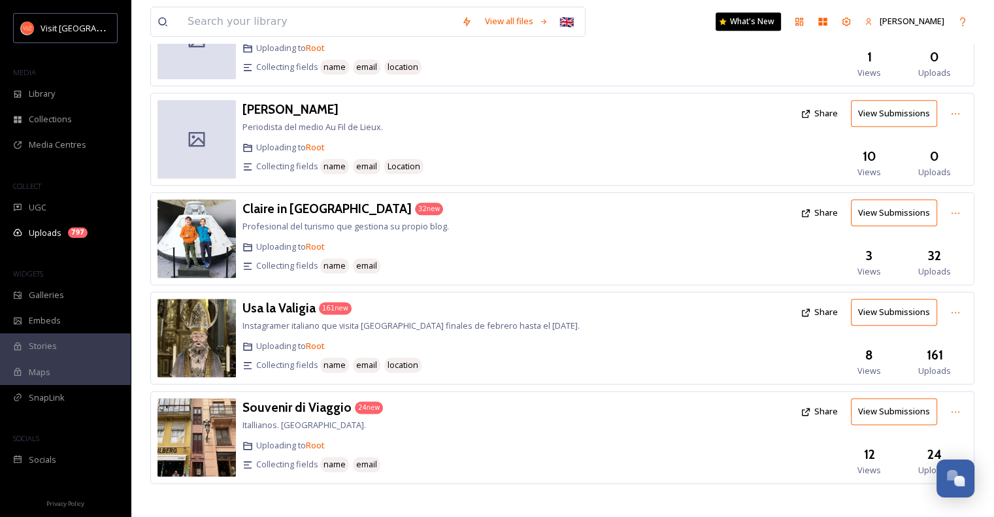
click at [832, 108] on button "Share" at bounding box center [819, 113] width 50 height 25
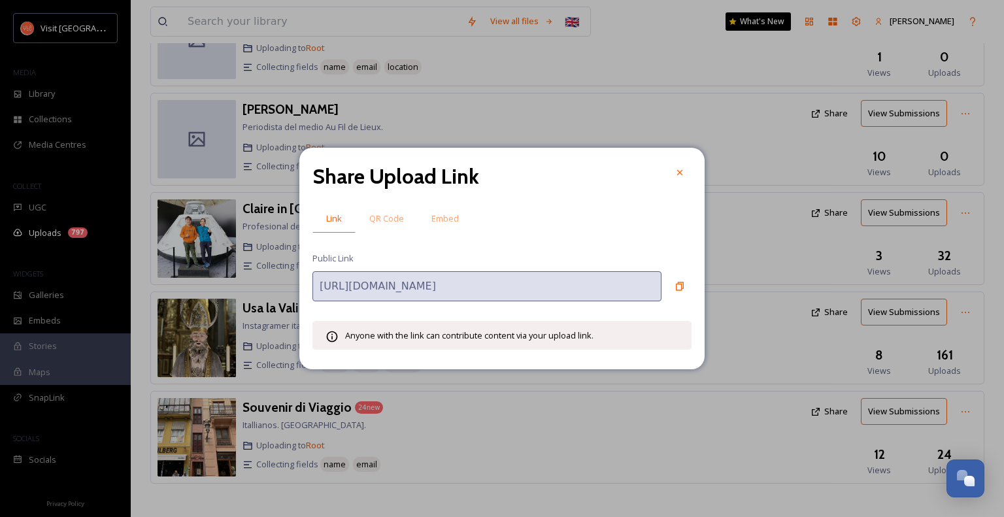
click at [682, 173] on icon at bounding box center [680, 172] width 10 height 10
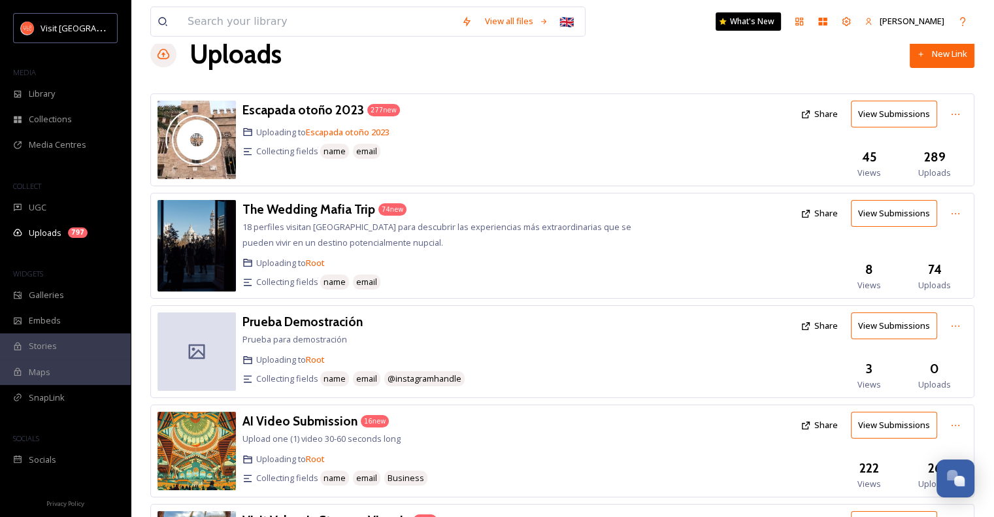
scroll to position [0, 0]
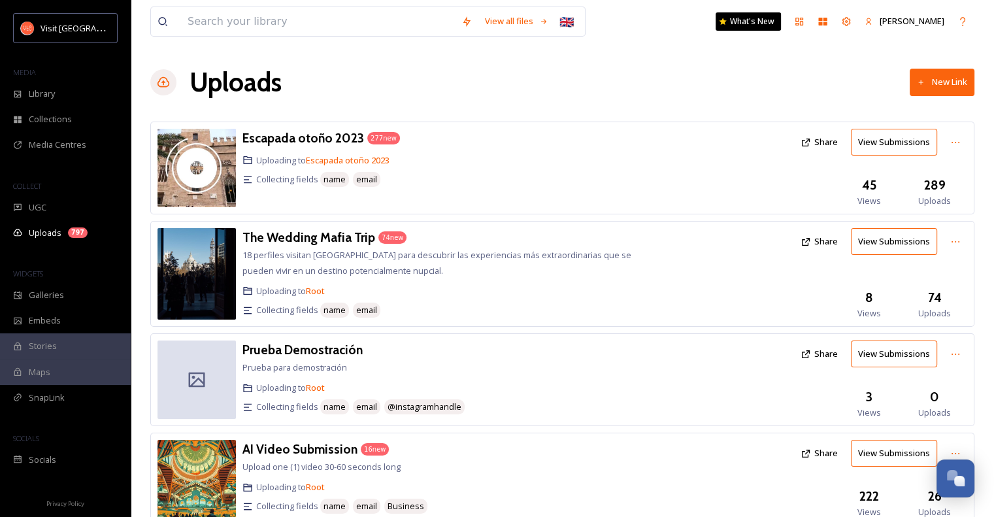
click at [960, 80] on button "New Link" at bounding box center [942, 82] width 65 height 27
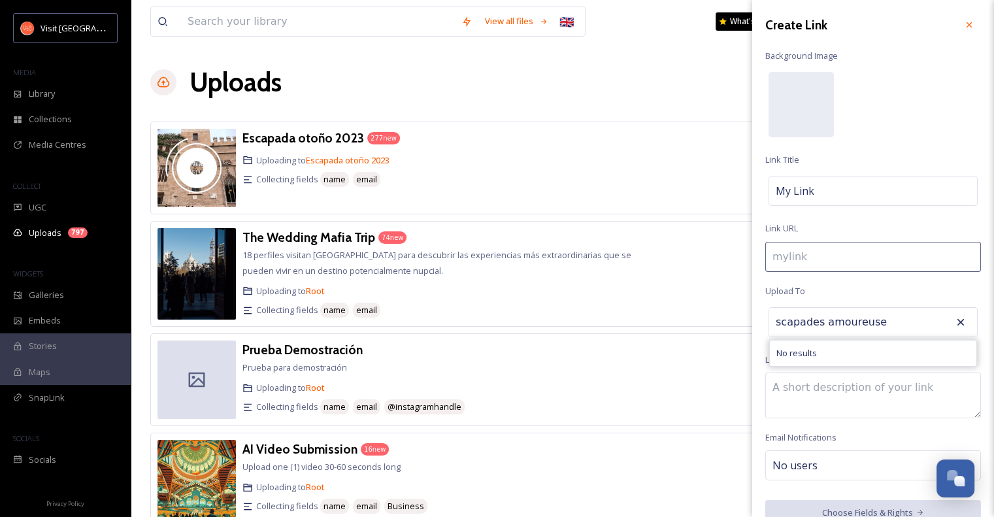
type input "scapades amoureuses"
drag, startPoint x: 890, startPoint y: 323, endPoint x: 758, endPoint y: 324, distance: 131.4
click at [758, 324] on div "Create Link Background Image Link Title My Link Link URL Upload To scapades amo…" at bounding box center [873, 269] width 242 height 539
click at [793, 264] on input at bounding box center [873, 257] width 216 height 30
paste input "scapades-amoureuses"
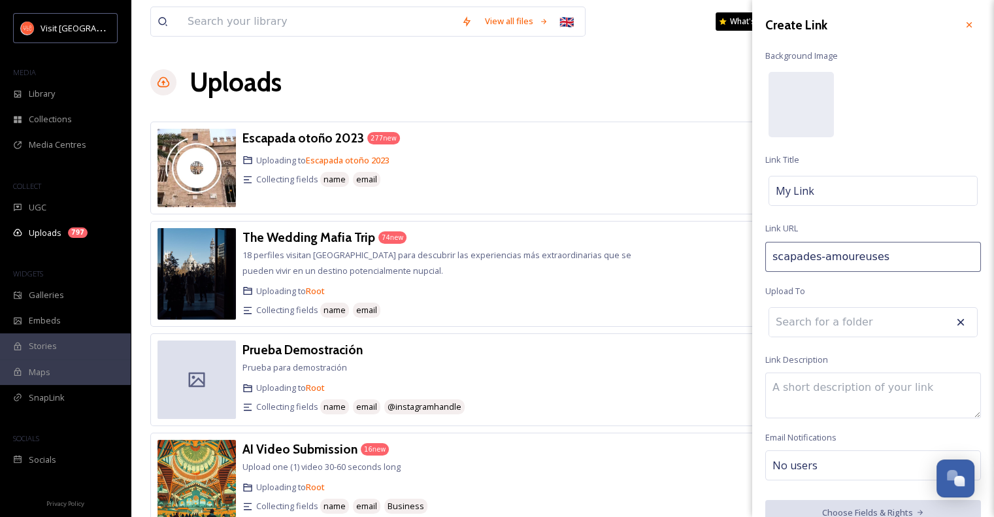
click at [771, 257] on input "scapades-amoureuses" at bounding box center [873, 257] width 216 height 30
type input "escapades-amoureuses"
click at [787, 392] on textarea at bounding box center [873, 398] width 216 height 46
click at [915, 290] on div "Create Link Background Image Link Title My Link Link URL escapades-amoureuses L…" at bounding box center [873, 271] width 242 height 542
click at [949, 388] on textarea "Blogger francesa que nos visita para" at bounding box center [873, 398] width 216 height 46
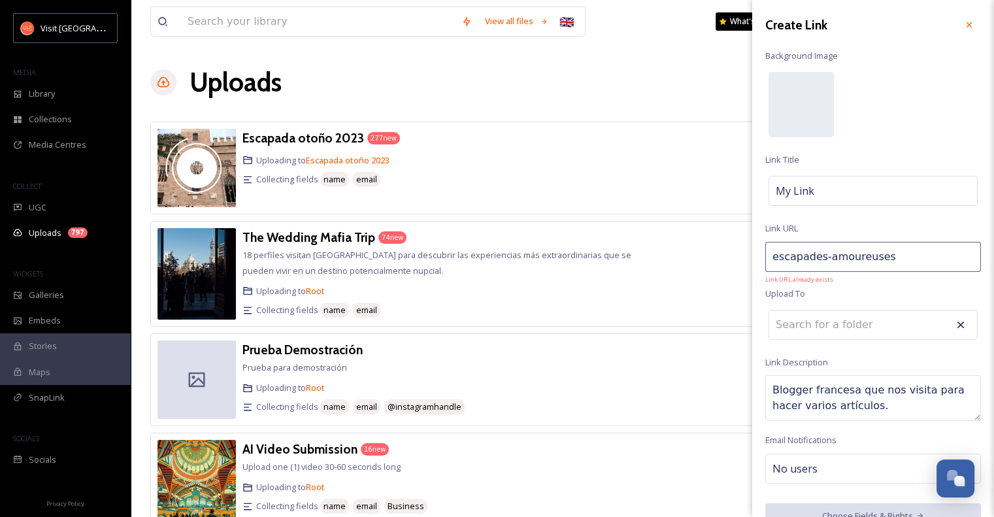
scroll to position [24, 0]
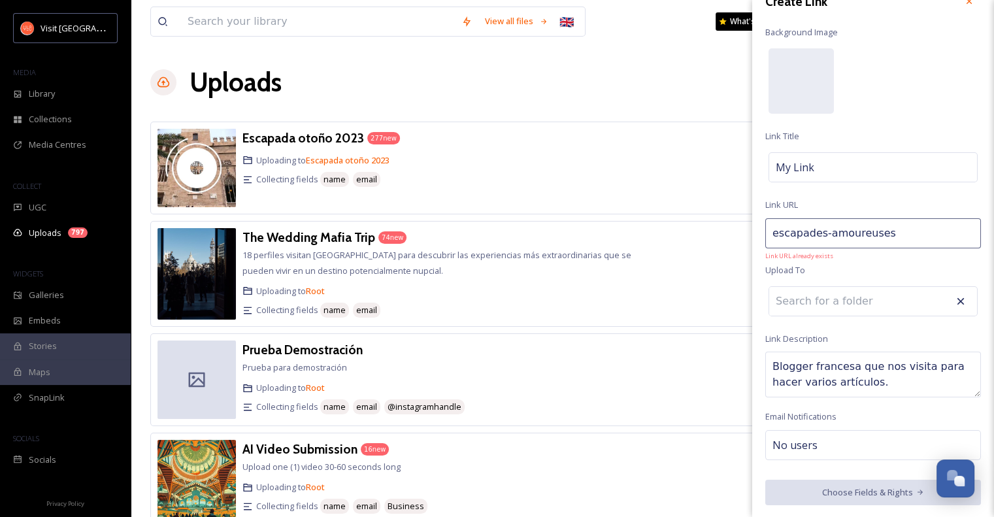
type textarea "Blogger francesa que nos visita para hacer varios artículos."
click at [818, 164] on div "My Link" at bounding box center [873, 167] width 209 height 30
type input "E"
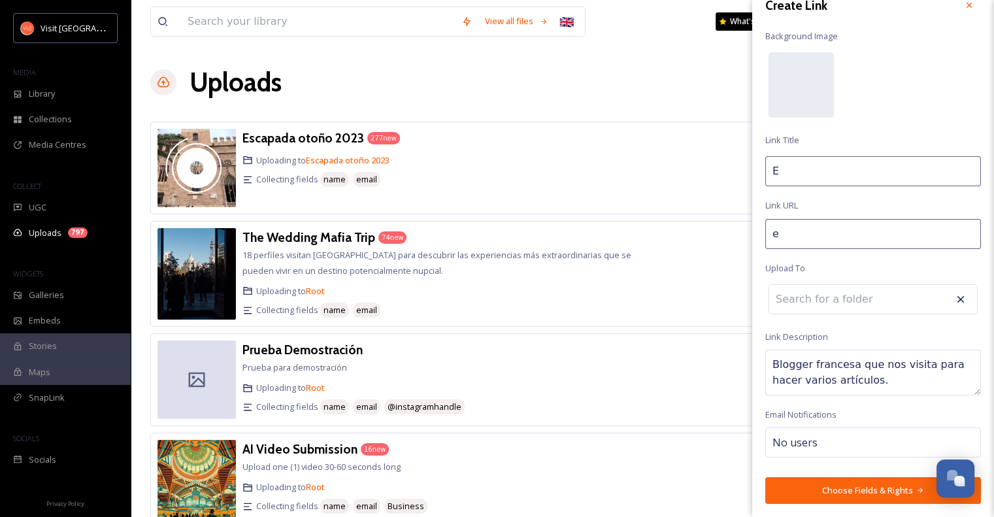
type input "es"
type input "Es"
type input "esc"
type input "Esc"
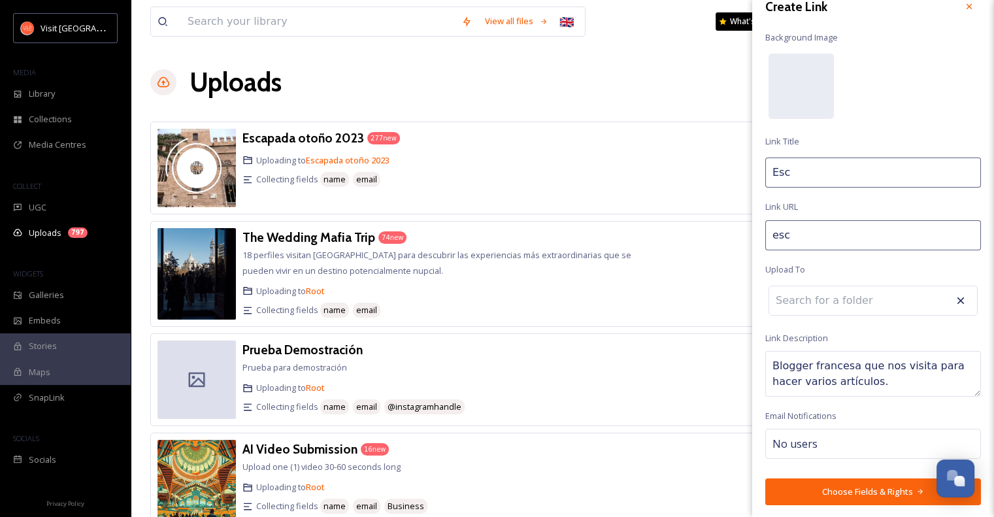
type input "esca"
type input "Esca"
type input "escap"
type input "Escap"
type input "escapa"
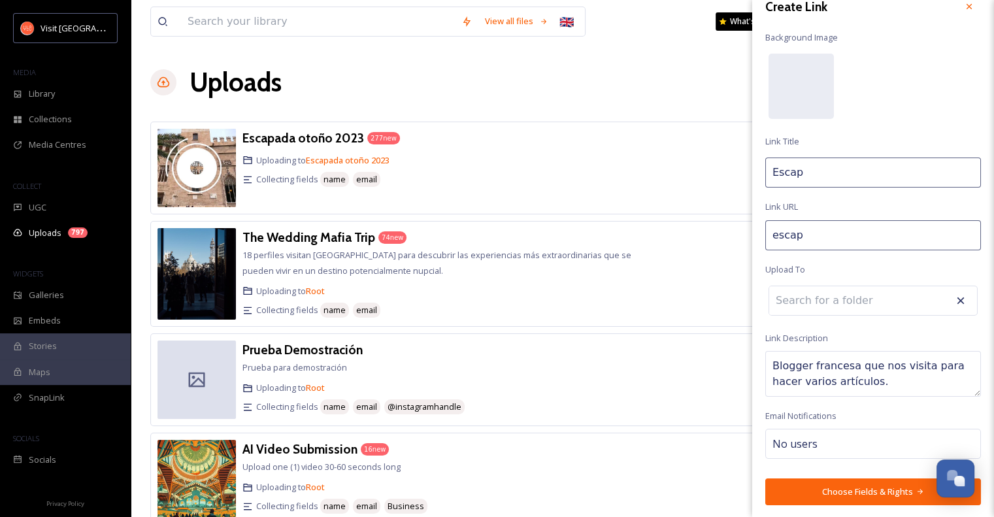
type input "Escapa"
type input "escapad"
type input "Escapad"
type input "escapade"
type input "Escapade"
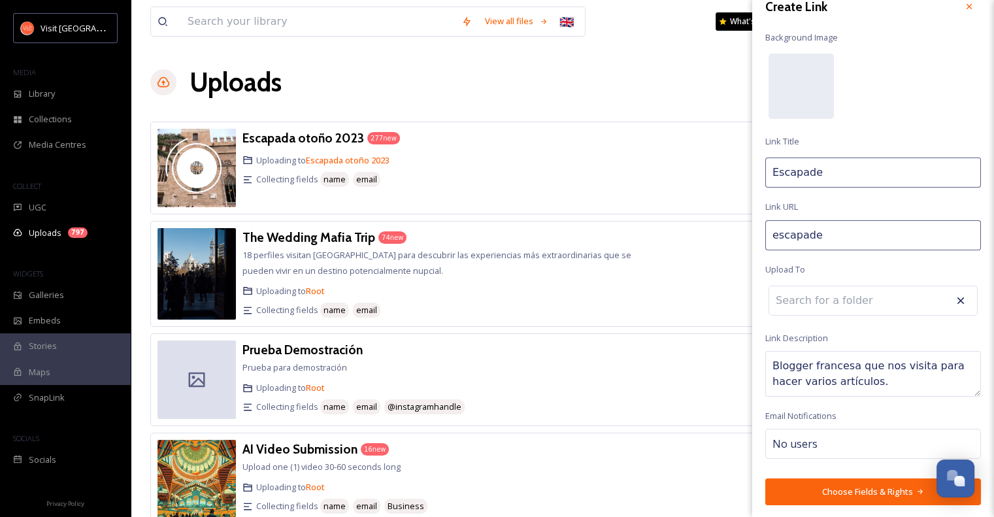
type input "escapades"
type input "Escapades"
type input "escapades-"
type input "Escapades"
type input "escapades-a"
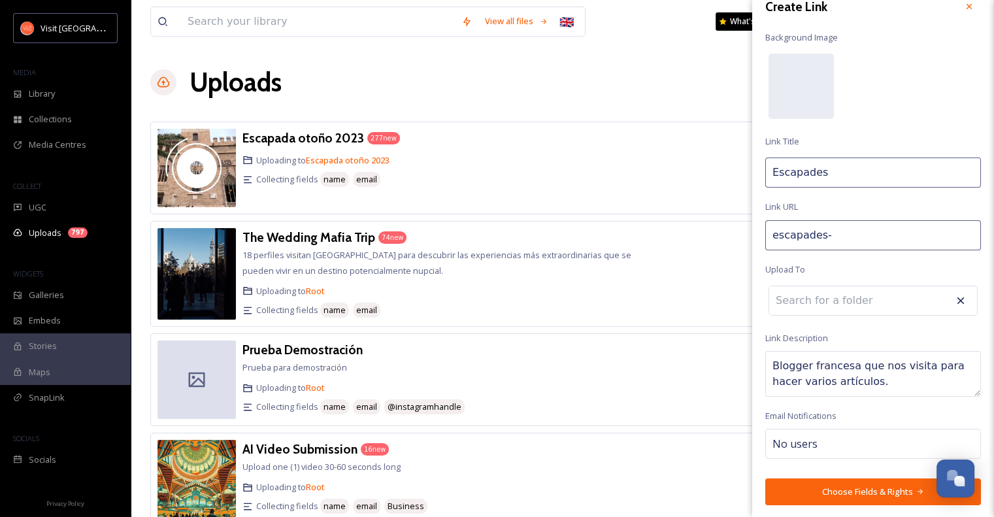
type input "Escapades a"
type input "escapades-am"
type input "Escapades am"
type input "escapades-amo"
type input "Escapades amo"
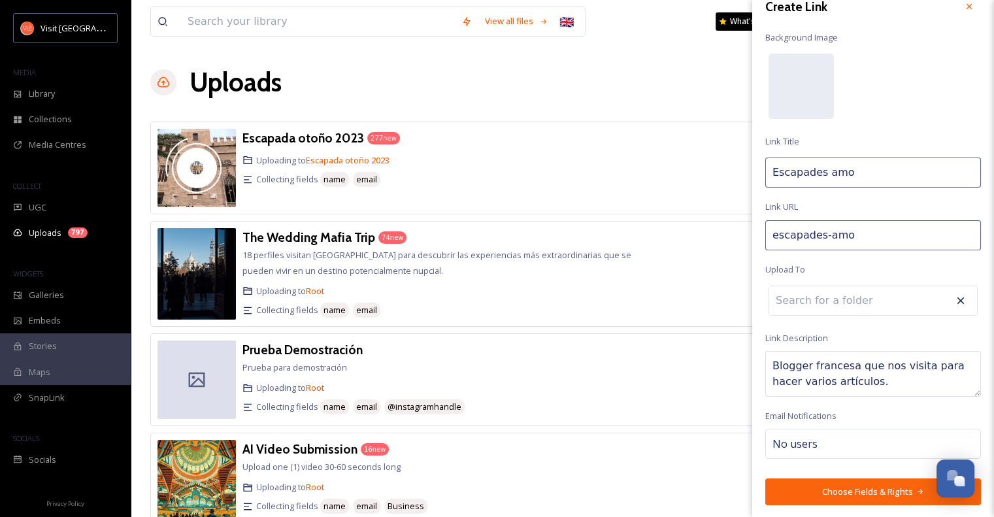
type input "escapades-amou"
type input "Escapades amou"
type input "escapades-amour"
type input "Escapades amour"
type input "escapades-amoure"
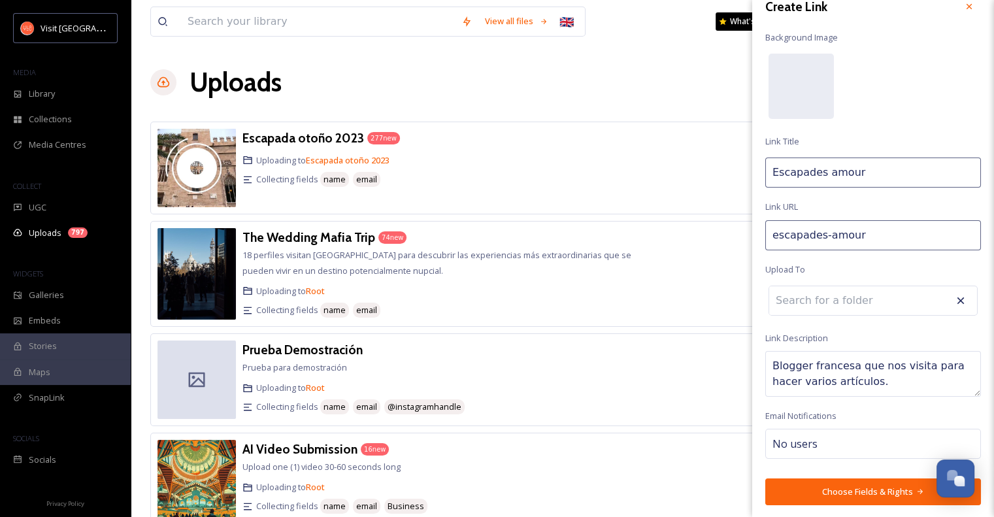
type input "Escapades amoure"
type input "escapades-amoureu"
type input "Escapades amoureu"
type input "escapades-amoureus"
type input "Escapades amoureus"
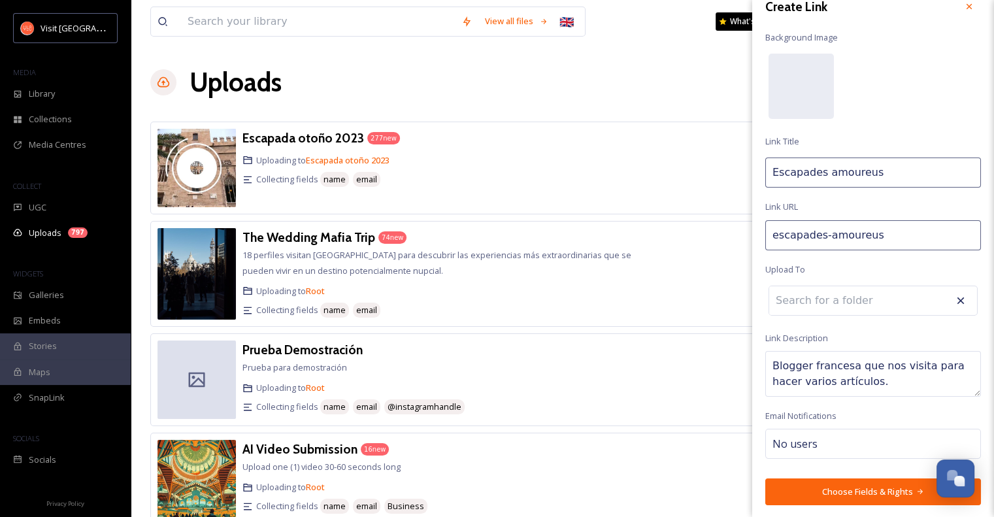
type input "escapades-amoureuse"
type input "Escapades amoureuse"
type input "escapades-amoureuses"
type input "Escapades amoureuses"
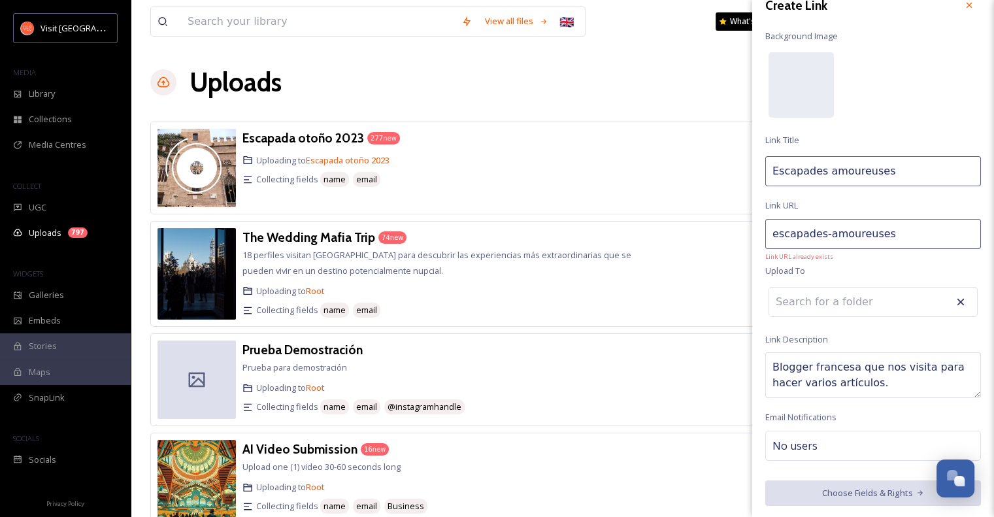
click at [826, 174] on input "Escapades amoureuses" at bounding box center [873, 171] width 216 height 30
type input "escapades-moureuses"
type input "Escapades moureuses"
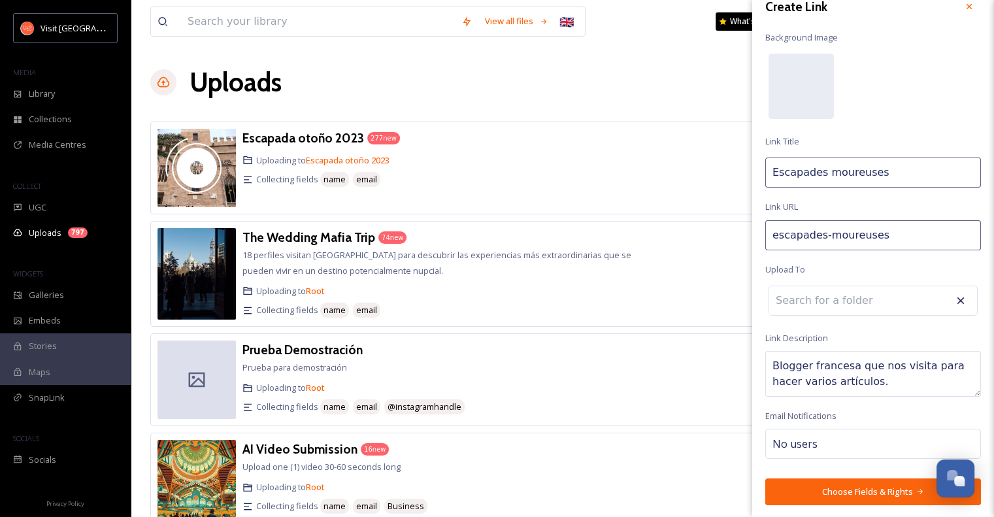
type input "escapades-amoureuses"
type input "Escapades Amoureuses"
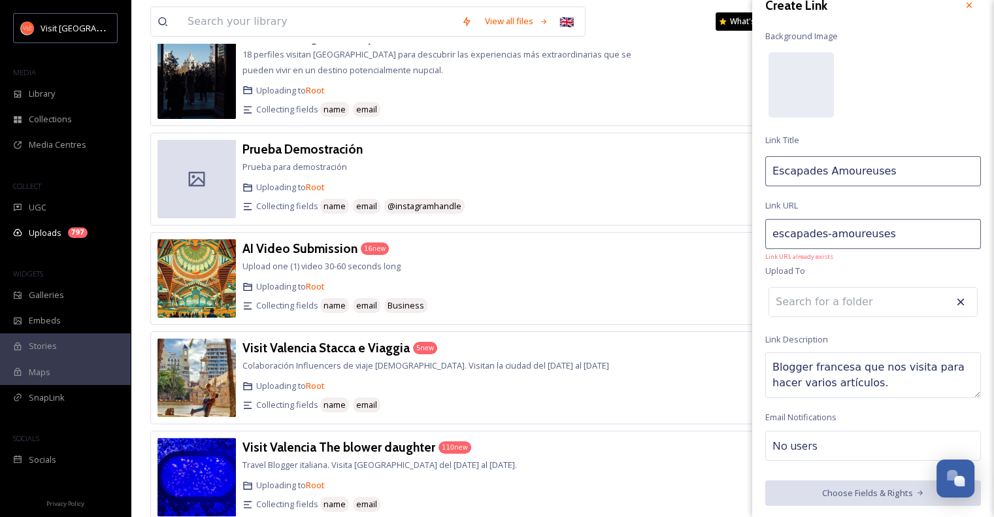
scroll to position [201, 0]
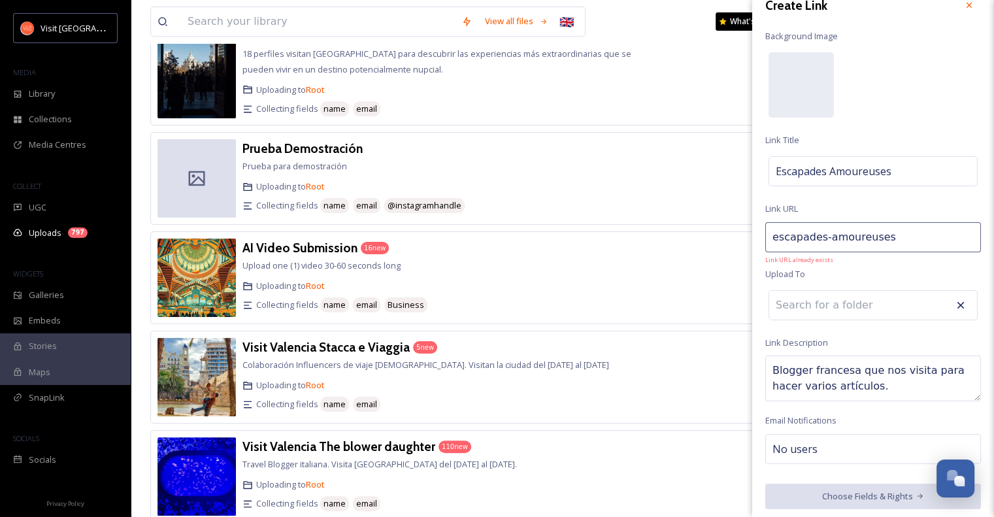
click at [955, 299] on icon at bounding box center [960, 305] width 13 height 13
click at [954, 305] on icon at bounding box center [960, 305] width 13 height 13
click at [892, 237] on input "escapades-amoureuses" at bounding box center [873, 237] width 216 height 30
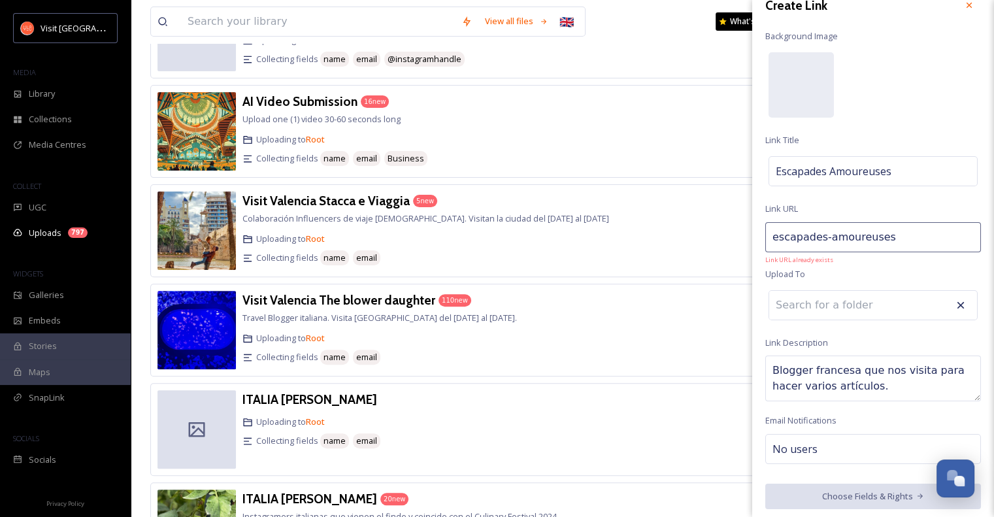
scroll to position [0, 0]
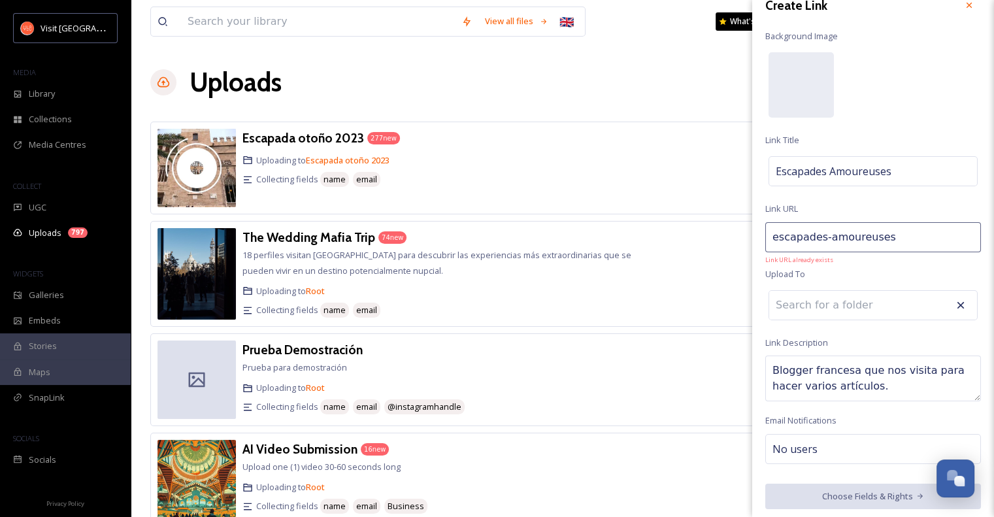
click at [910, 237] on input "escapades-amoureuses" at bounding box center [873, 237] width 216 height 30
click at [824, 232] on input "escapades-amoureuses" at bounding box center [873, 237] width 216 height 30
type input "escapades--amoureuses"
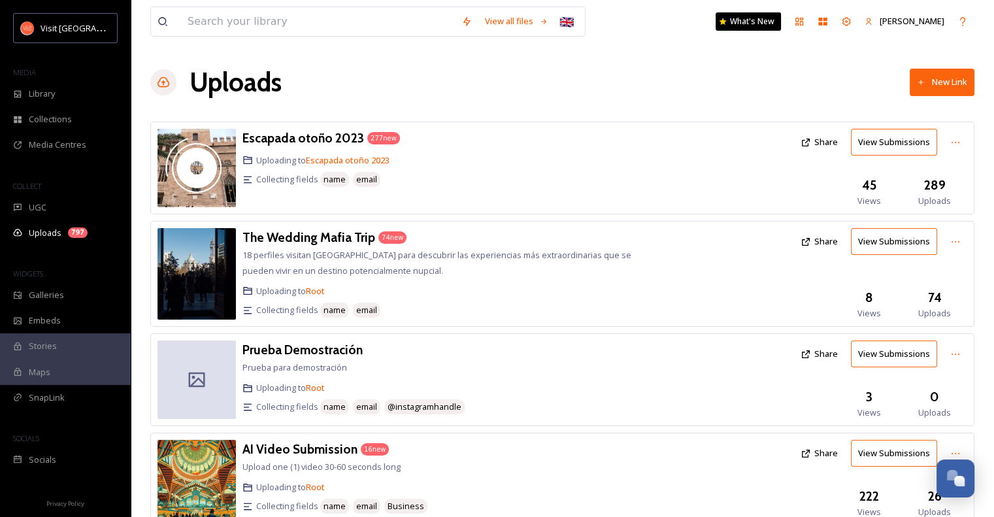
click at [950, 80] on button "New Link" at bounding box center [942, 82] width 65 height 27
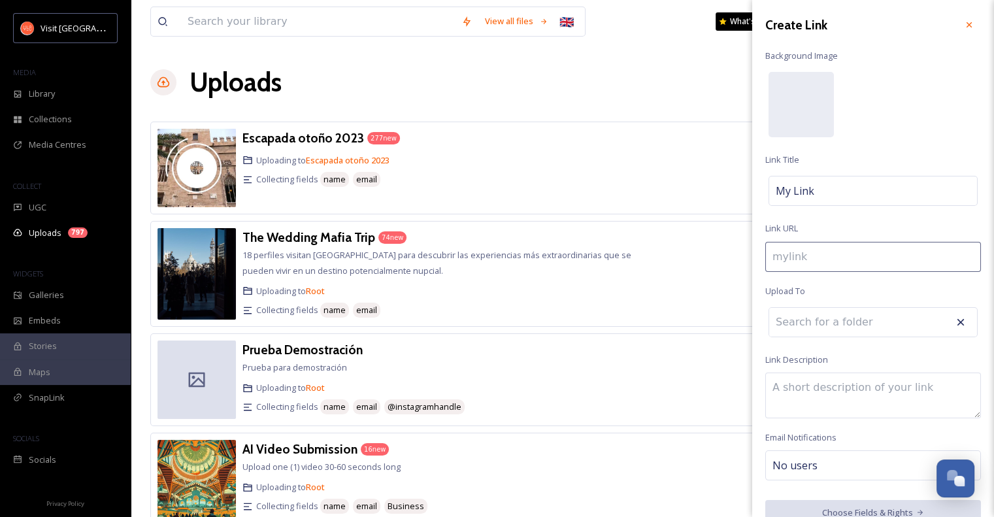
click at [810, 191] on span "My Link" at bounding box center [795, 191] width 39 height 16
type input "e"
type input "E"
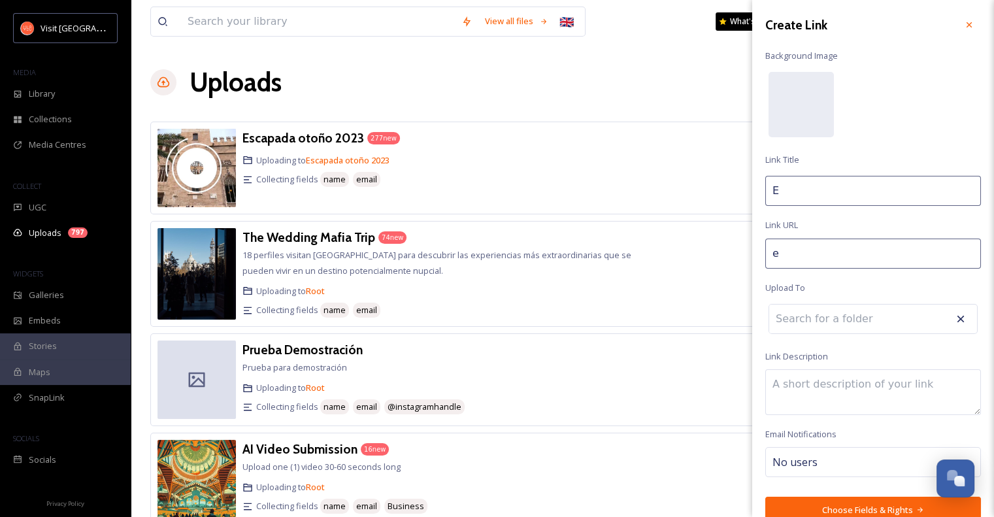
type input "es"
type input "Es"
type input "esc"
type input "Esc"
type input "esca"
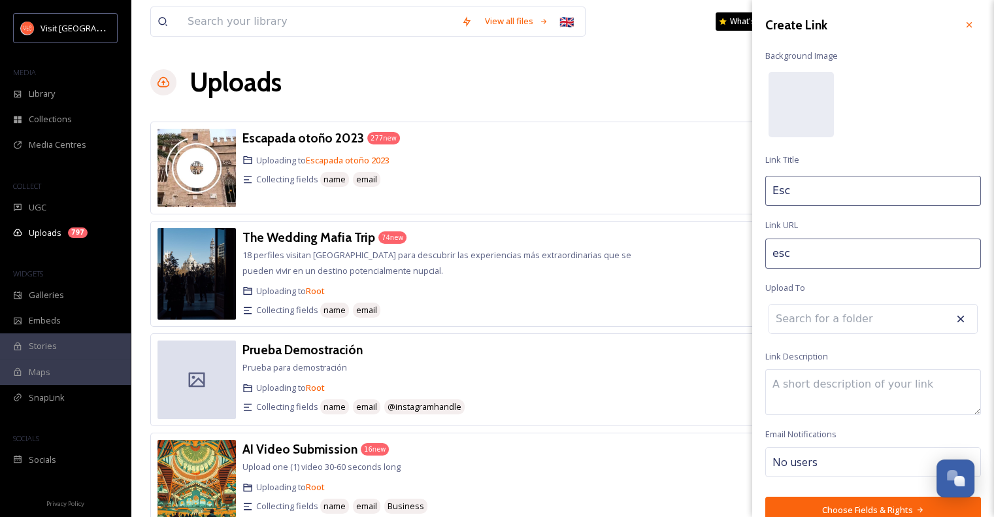
type input "Esca"
type input "escap"
type input "Escap"
type input "escapa"
type input "Escapa"
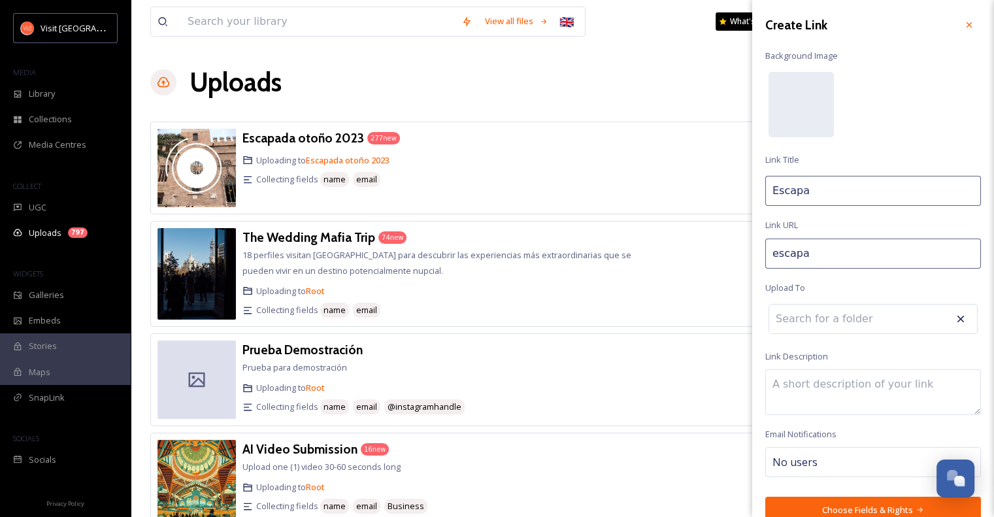
type input "escapad"
type input "Escapad"
type input "escapade"
type input "Escapade"
type input "escapades"
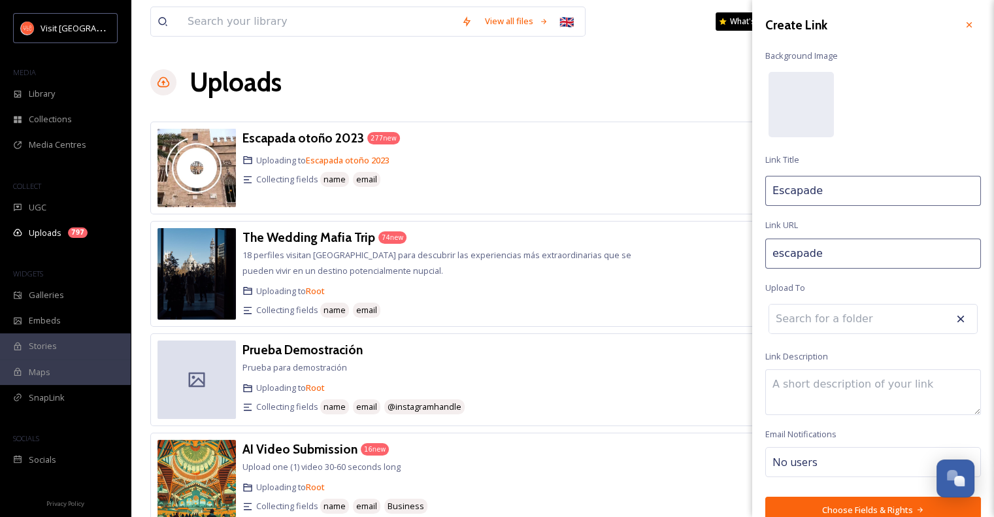
type input "Escapades"
type input "escapades-"
type input "Escapades"
type input "escapades-a"
type input "Escapades a"
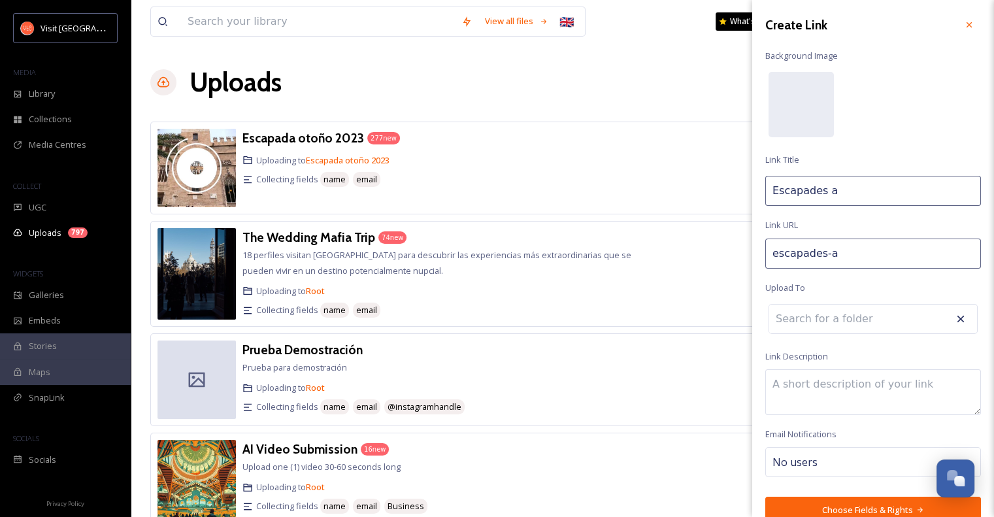
type input "escapades-"
type input "Escapades"
type input "escapades--"
type input "Escapades"
type input "escapades--a"
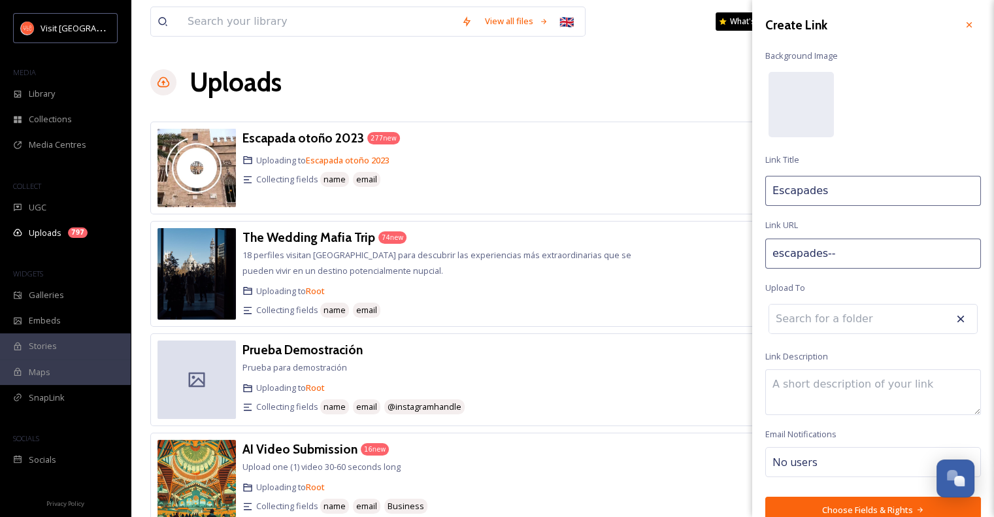
type input "Escapades a"
type input "escapades--am"
type input "Escapades am"
type input "escapades--amp"
type input "Escapades amp"
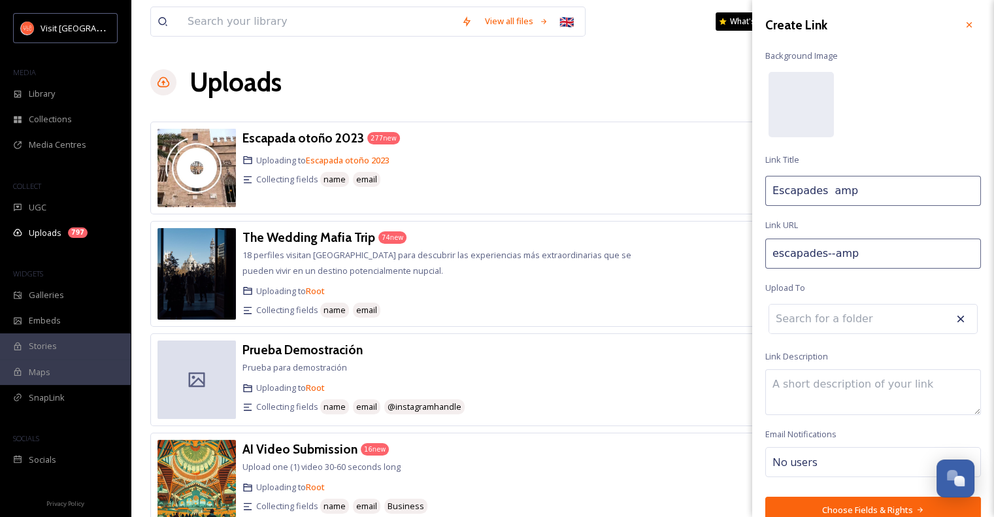
type input "escapades--ampo"
type input "Escapades ampo"
type input "escapades--ampou"
type input "Escapades ampou"
type input "escapades--ampo"
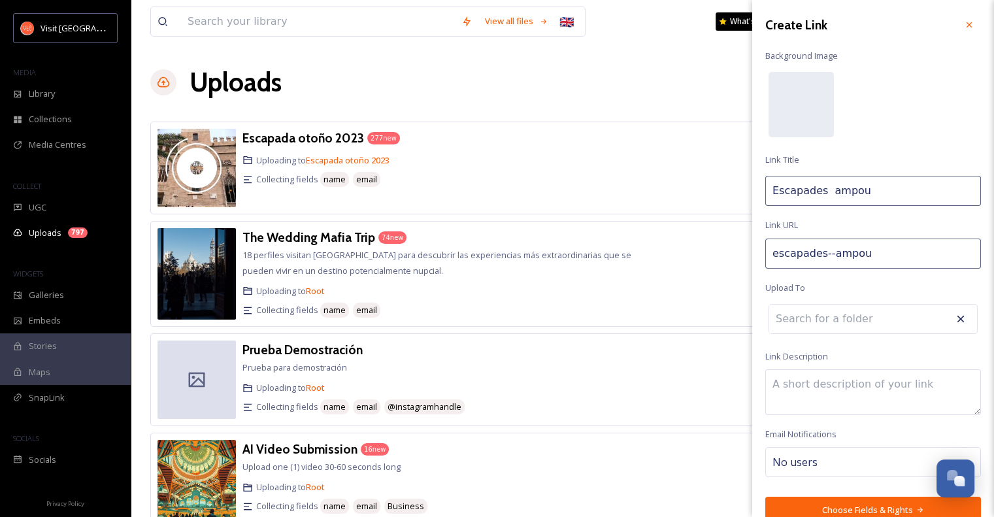
type input "Escapades ampo"
type input "escapades--amp"
type input "Escapades amp"
type input "escapades--am"
type input "Escapades am"
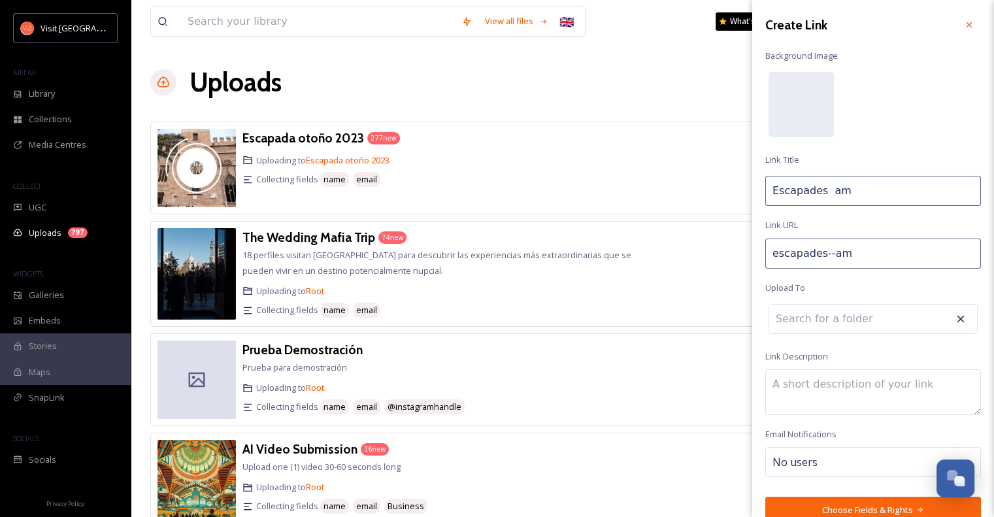
type input "escapades--amo"
type input "Escapades amo"
type input "escapades--amou"
type input "Escapades amou"
type input "escapades--amour"
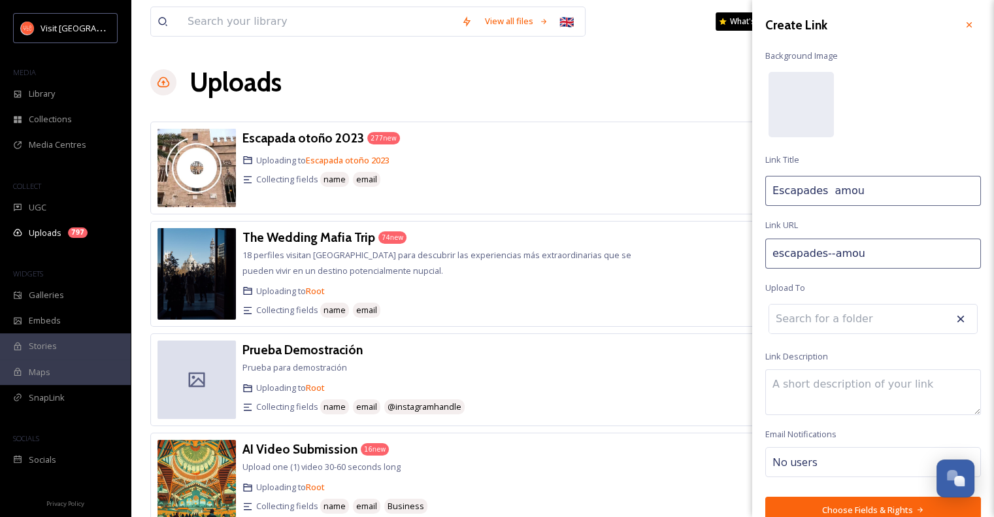
type input "Escapades amour"
type input "escapades--amoure"
type input "Escapades amoure"
type input "escapades--amoureu"
type input "Escapades amoureu"
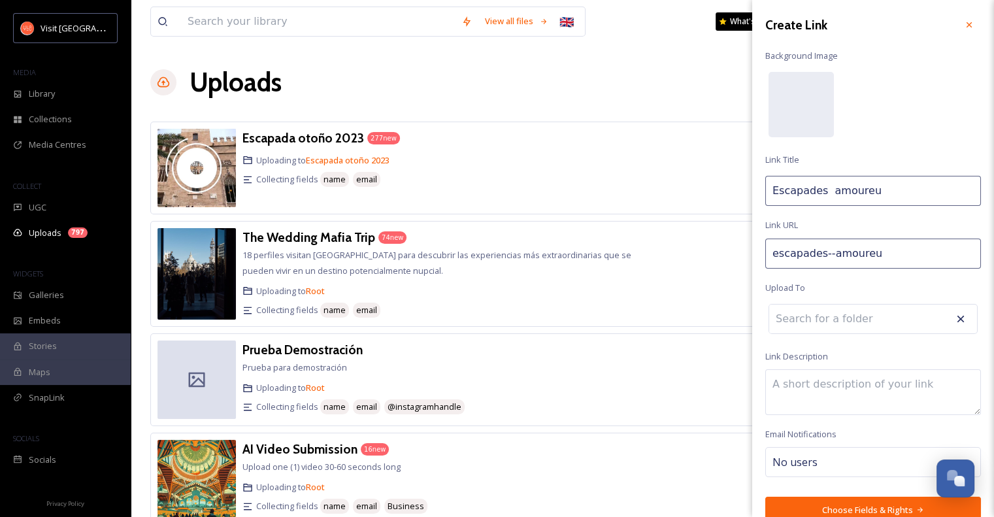
type input "escapades--amoureus"
type input "Escapades amoureus"
type input "escapades--amoureuse"
type input "Escapades amoureuse"
type input "escapades--amoureuses"
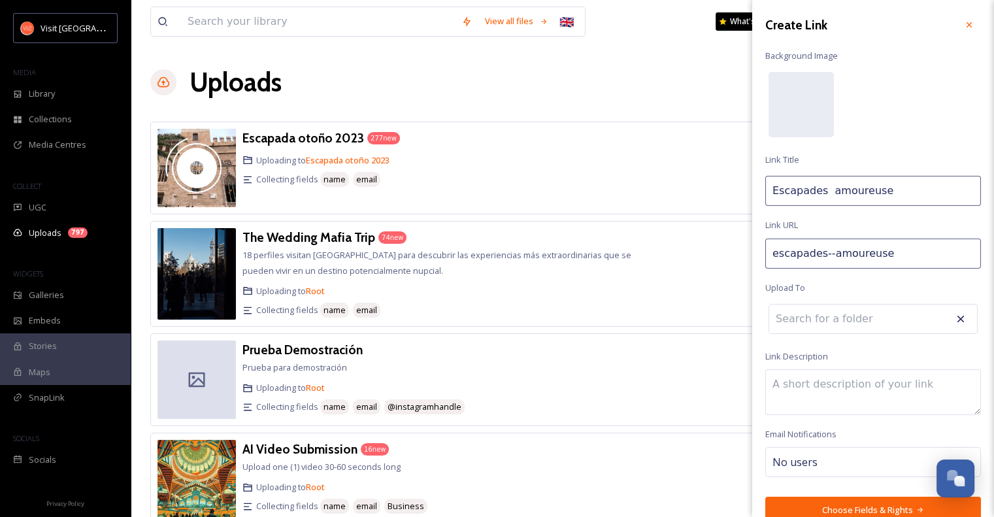
type input "Escapades amoureuses"
click at [790, 390] on textarea at bounding box center [873, 396] width 216 height 46
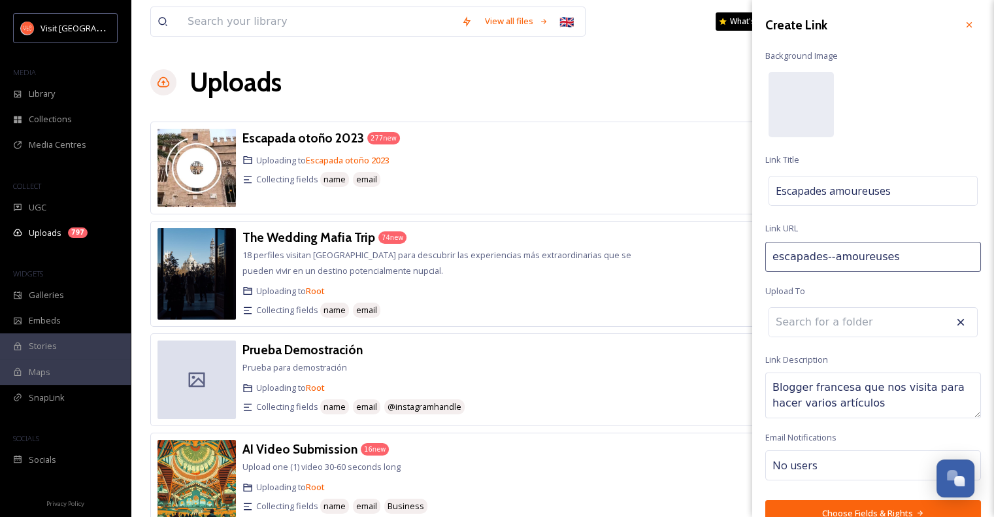
type textarea "Blogger francesa que nos visita para hacer varios artículos."
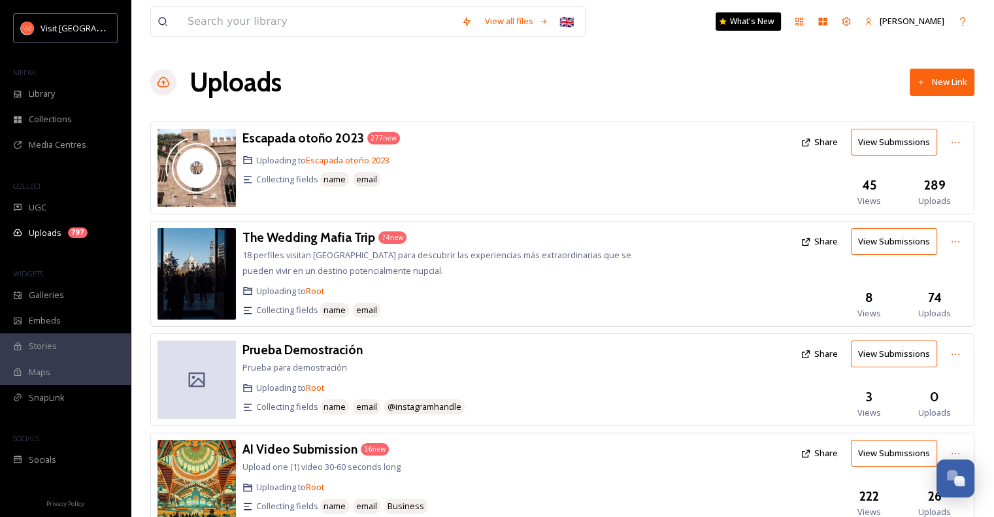
click at [925, 83] on button "New Link" at bounding box center [942, 82] width 65 height 27
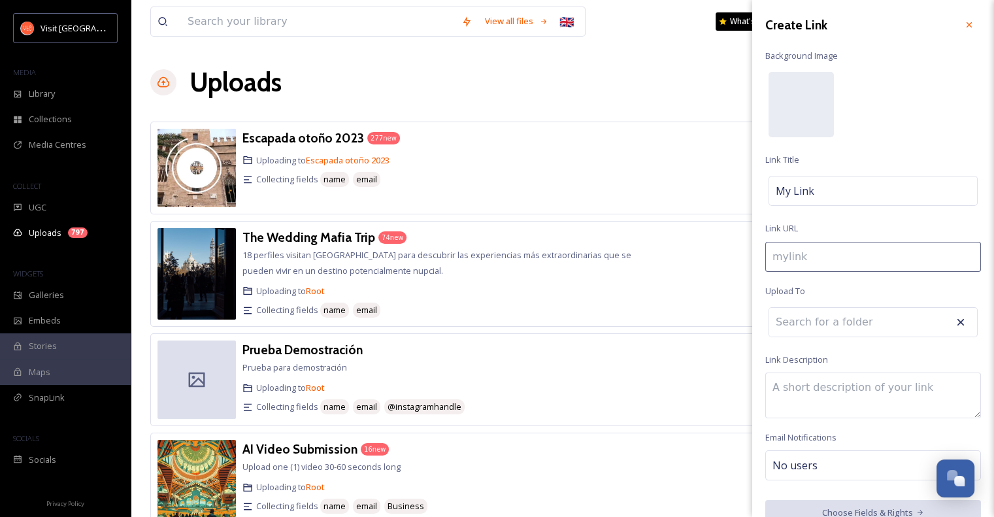
click at [802, 194] on span "My Link" at bounding box center [795, 191] width 39 height 16
type input "e"
type input "E"
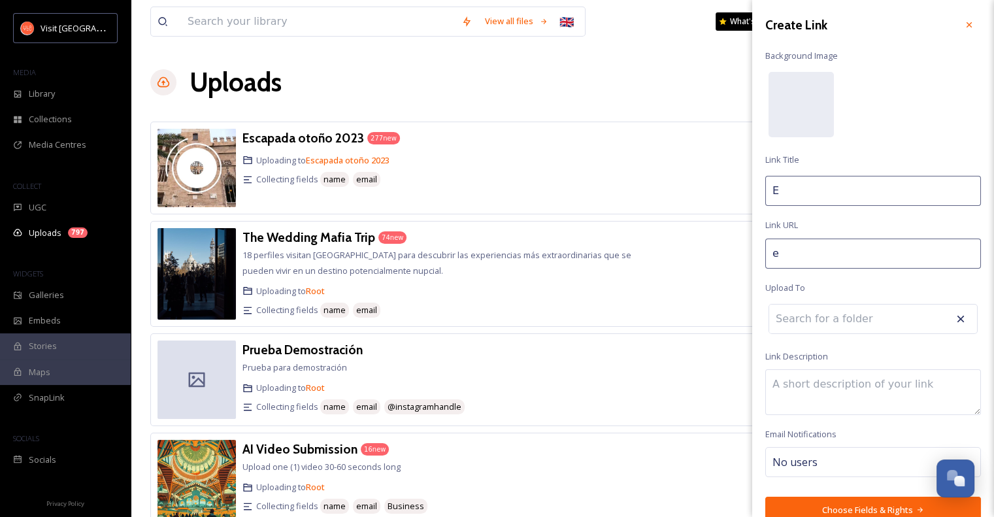
type input "es"
type input "Es"
type input "esc"
type input "Esc"
type input "esca"
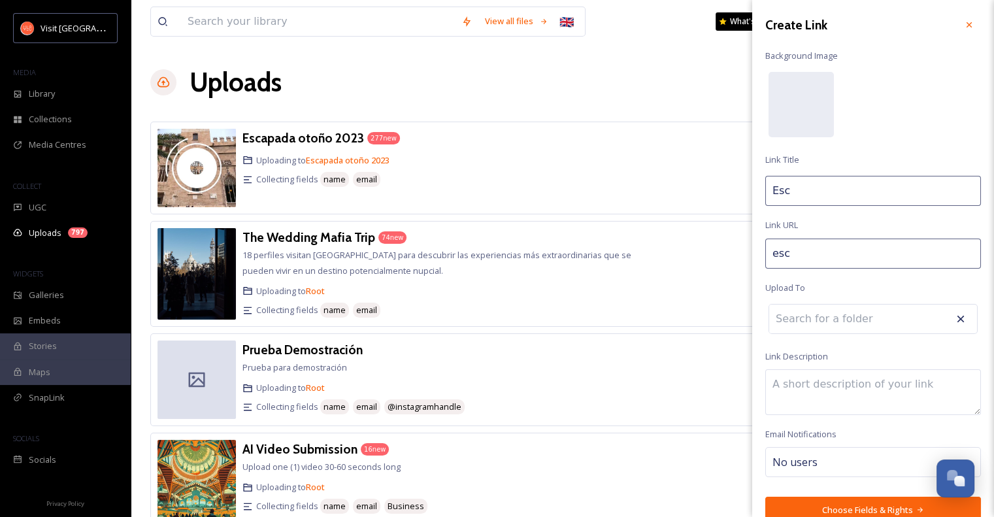
type input "Esca"
type input "escap"
type input "Escap"
type input "escapa"
type input "Escapa"
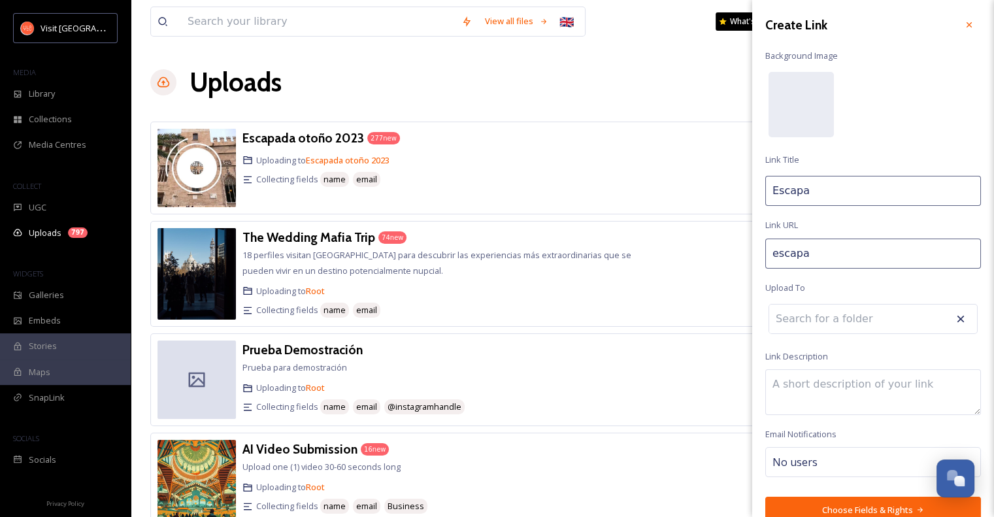
type input "escapad"
type input "Escapad"
type input "escapade"
type input "Escapade"
type input "escapades"
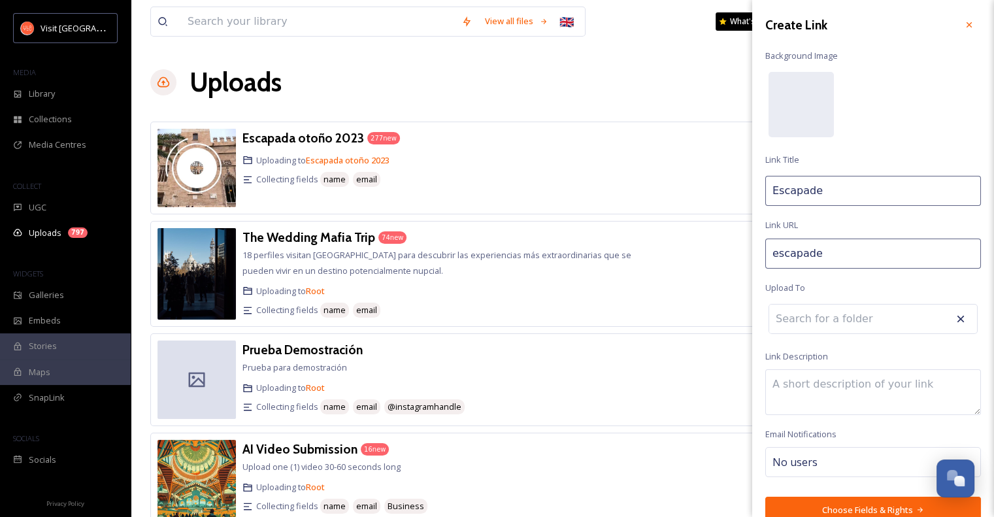
type input "Escapades"
type input "escapades-"
type input "Escapades"
type input "escapades--"
type input "Escapades"
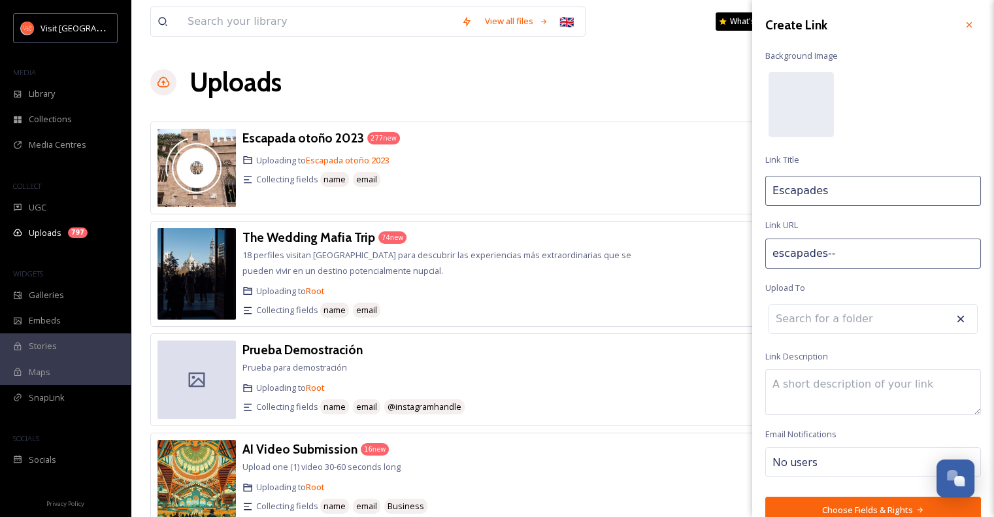
type input "escapades--a"
type input "Escapades a"
type input "escapades--am"
type input "Escapades am"
type input "escapades--amo"
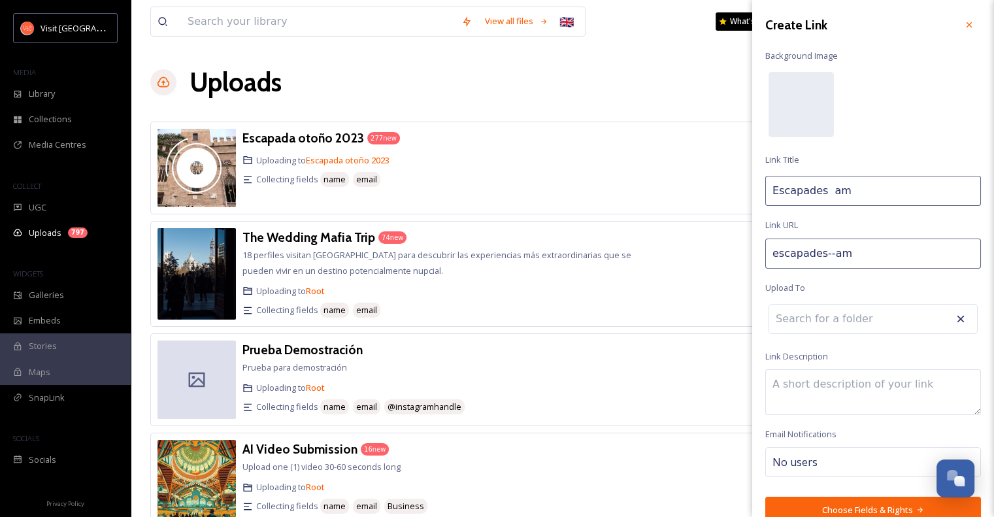
type input "Escapades amo"
type input "escapades--amou"
type input "Escapades amou"
type input "escapades--amour"
type input "Escapades amour"
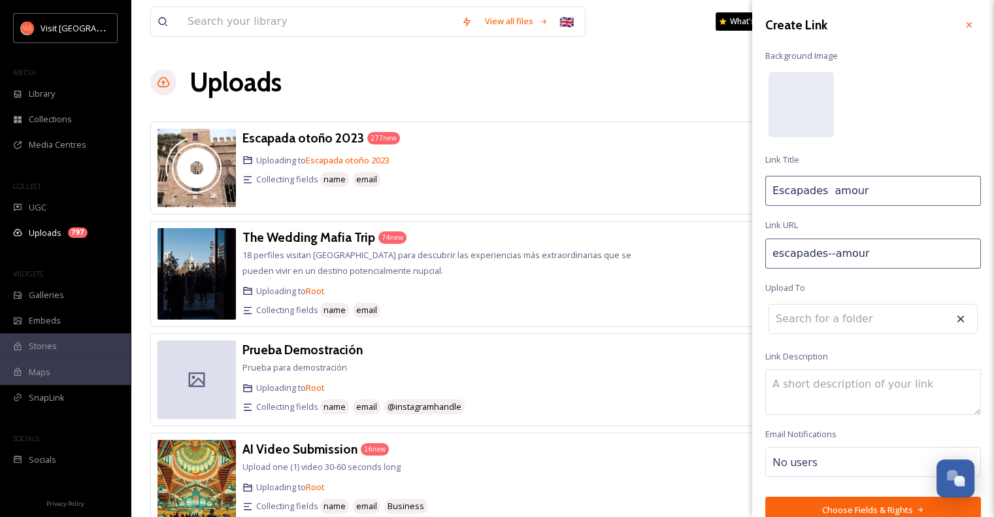
type input "escapades--amoure"
type input "Escapades amoure"
type input "escapades--amoureu"
type input "Escapades amoureu"
type input "escapades--amoureus"
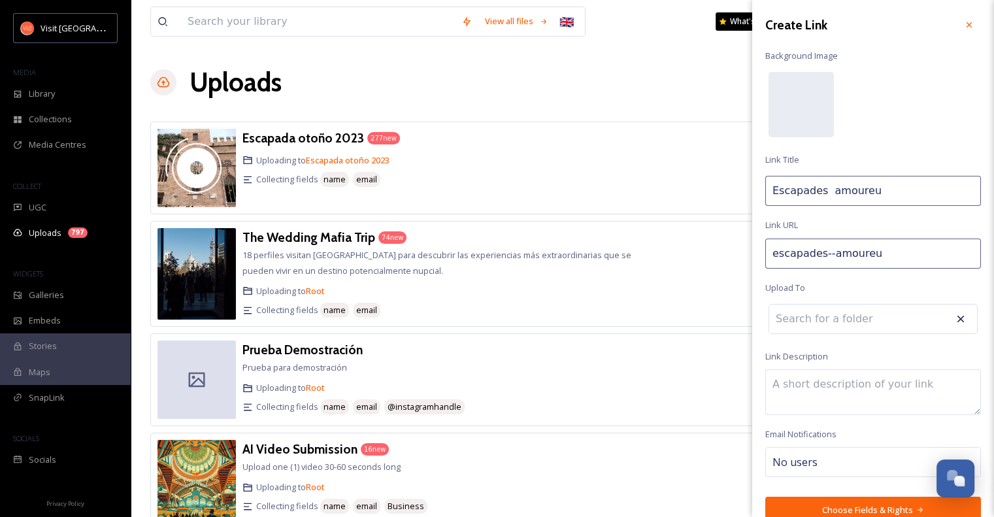
type input "Escapades amoureus"
type input "escapades--amoureuse"
type input "Escapades amoureuse"
type input "escapades--amoureuses"
type input "Escapades amoureuses"
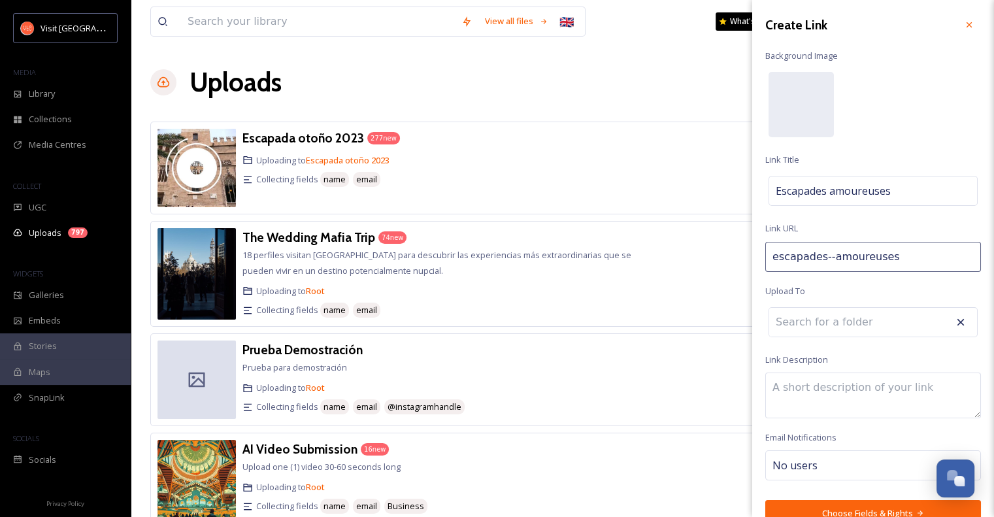
click at [793, 384] on textarea at bounding box center [873, 396] width 216 height 46
type textarea "Blogger francesa que nos visita para hacer varios artículos."
click at [863, 507] on button "Choose Fields & Rights" at bounding box center [873, 513] width 216 height 27
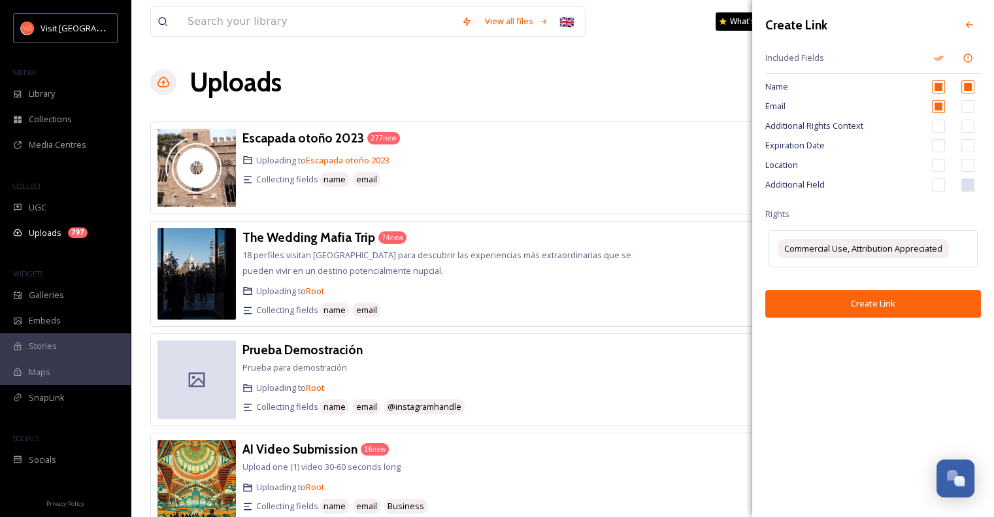
click at [943, 164] on input "checkbox" at bounding box center [938, 165] width 13 height 13
checkbox input "true"
click at [970, 162] on input "checkbox" at bounding box center [967, 165] width 13 height 13
checkbox input "true"
click at [940, 157] on div "Location" at bounding box center [873, 166] width 216 height 20
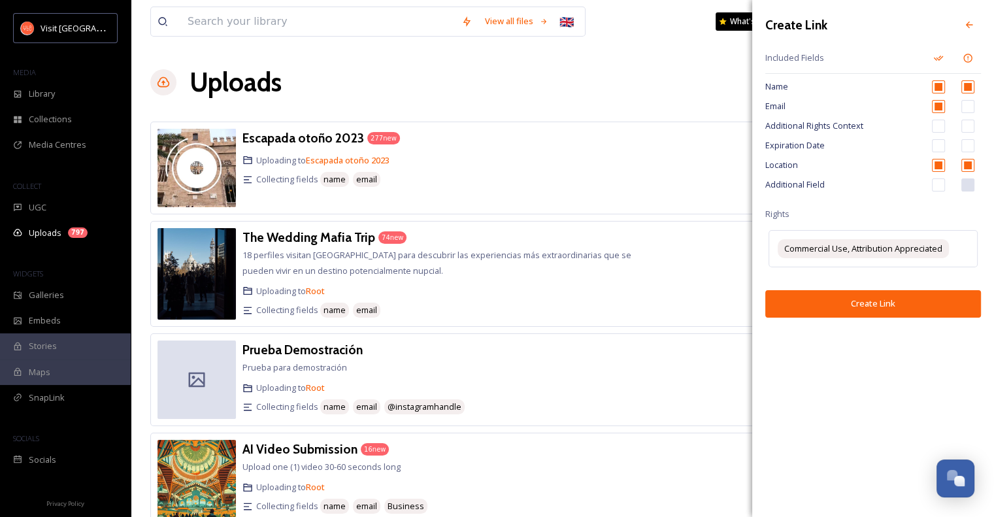
click at [936, 164] on input "checkbox" at bounding box center [938, 165] width 13 height 13
checkbox input "false"
click at [857, 394] on div "Create Link Included Fields Name Email Additional Rights Context Expiration Dat…" at bounding box center [873, 258] width 242 height 517
click at [939, 167] on input "checkbox" at bounding box center [938, 165] width 13 height 13
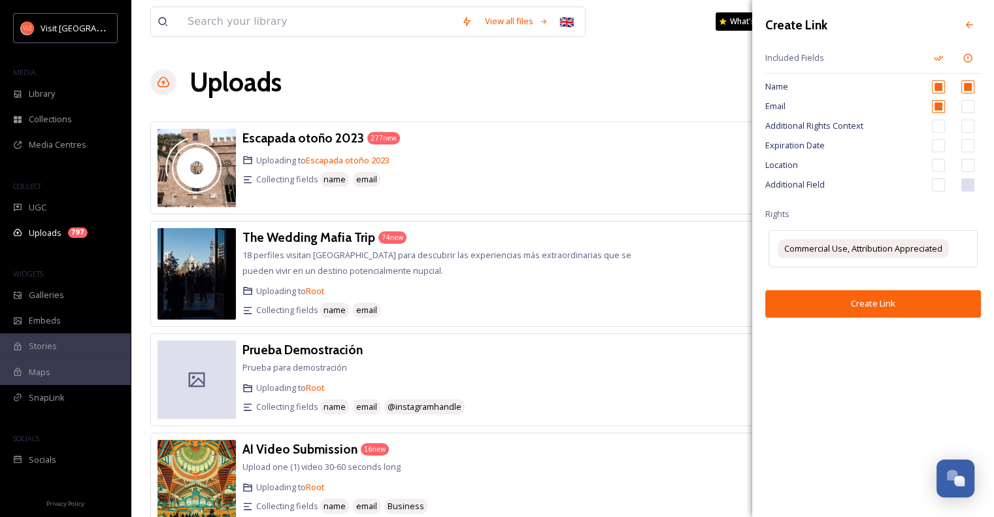
checkbox input "true"
click at [879, 301] on button "Create Link" at bounding box center [873, 303] width 216 height 27
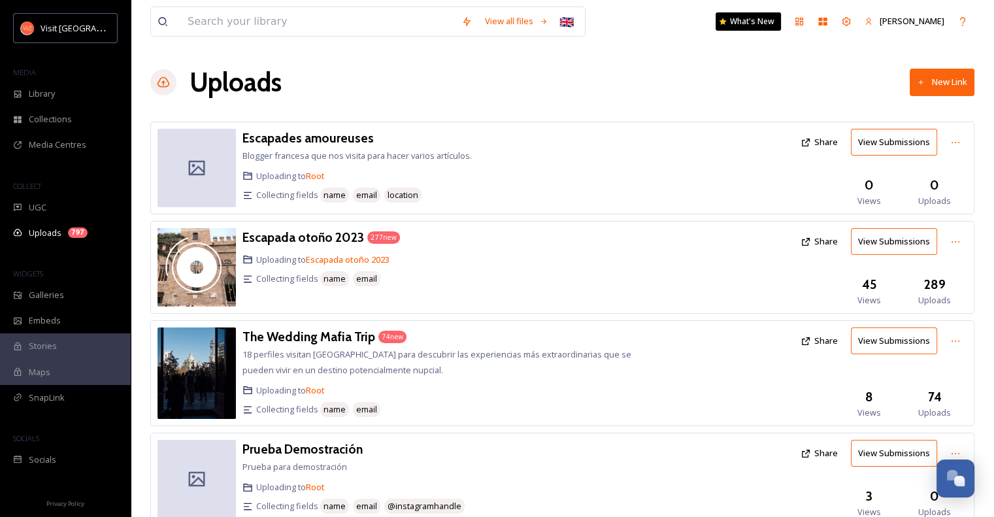
click at [828, 143] on button "Share" at bounding box center [819, 141] width 50 height 25
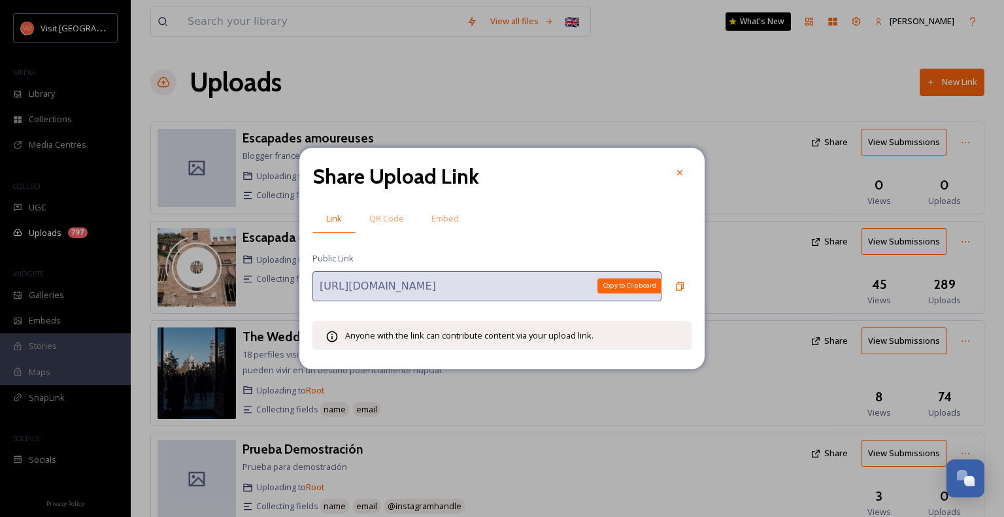
click at [679, 284] on icon at bounding box center [680, 286] width 10 height 10
click at [673, 167] on div at bounding box center [680, 173] width 24 height 24
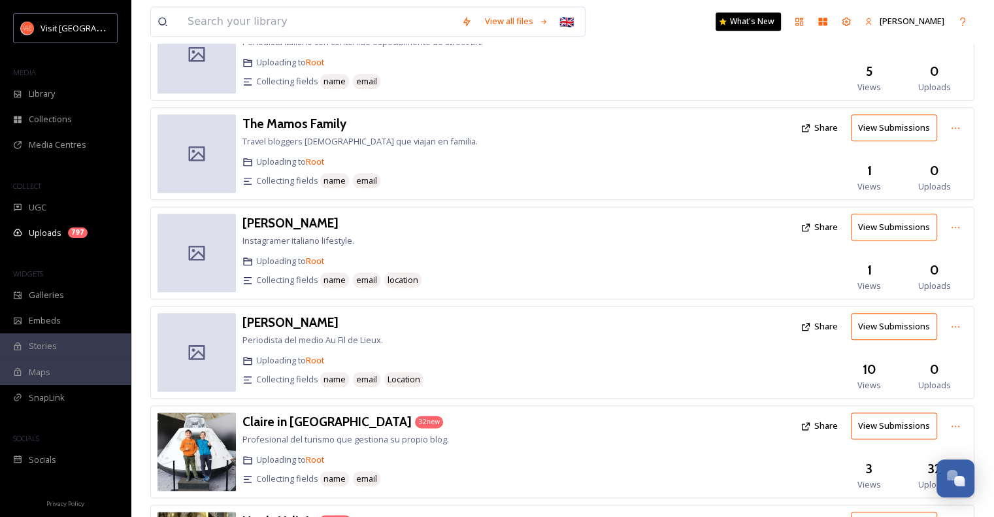
scroll to position [1731, 0]
